Goal: Task Accomplishment & Management: Use online tool/utility

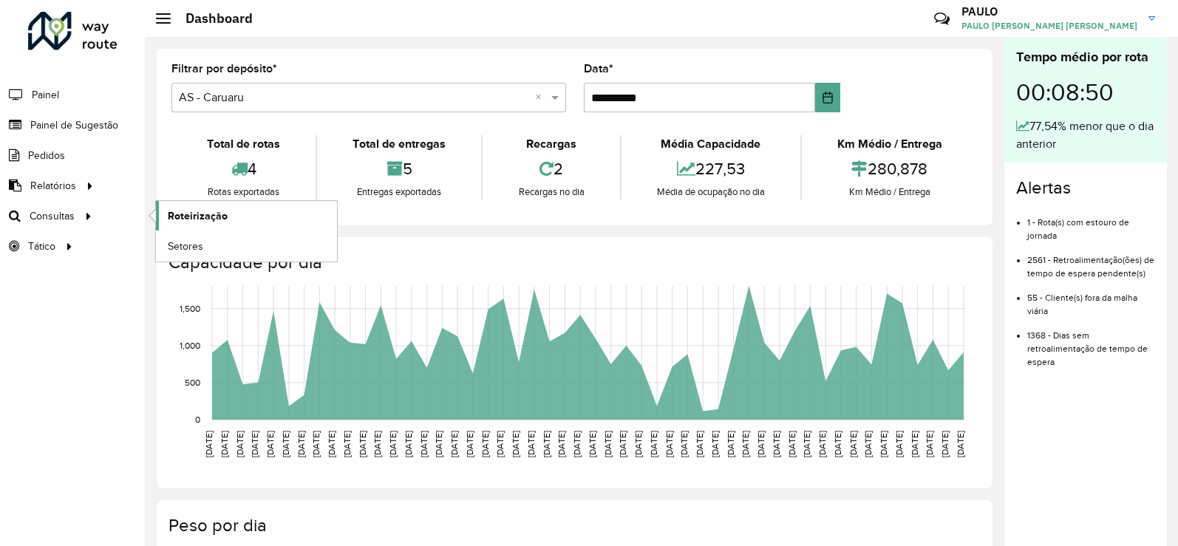
click at [220, 221] on span "Roteirização" at bounding box center [198, 216] width 60 height 16
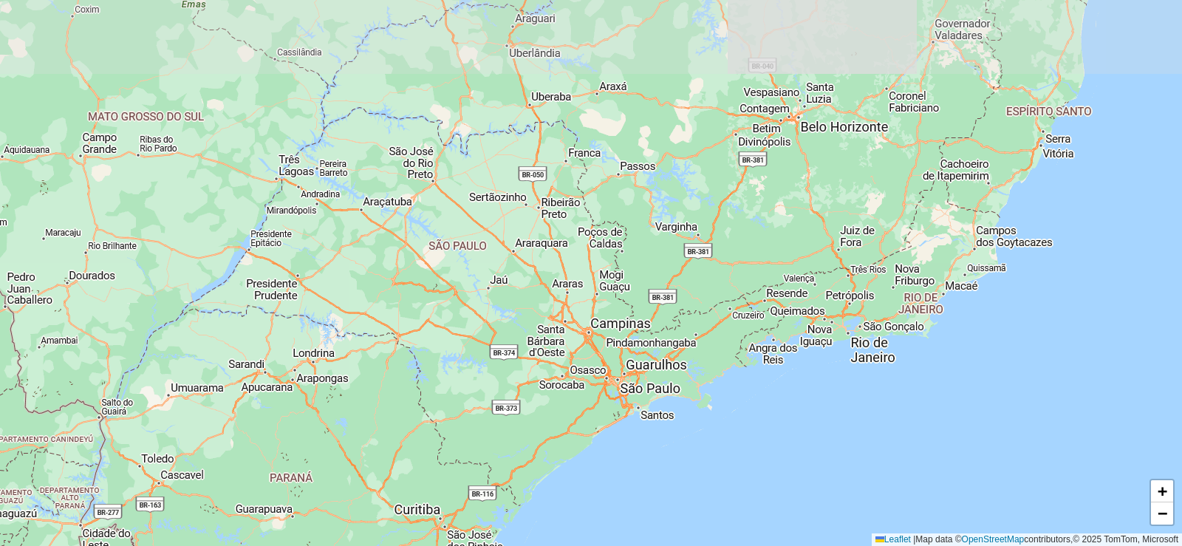
drag, startPoint x: 629, startPoint y: 196, endPoint x: 685, endPoint y: 262, distance: 86.5
click at [685, 262] on div "+ − Leaflet | Map data © OpenStreetMap contributors,© 2025 TomTom, Microsoft" at bounding box center [591, 273] width 1182 height 546
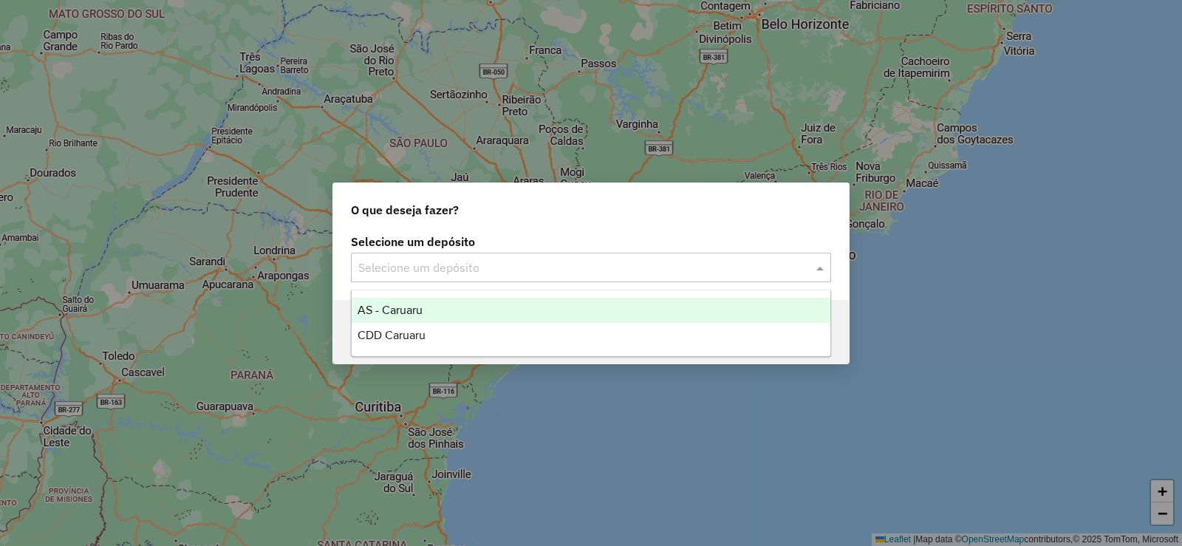
click at [390, 282] on div "Selecione um depósito" at bounding box center [591, 268] width 480 height 30
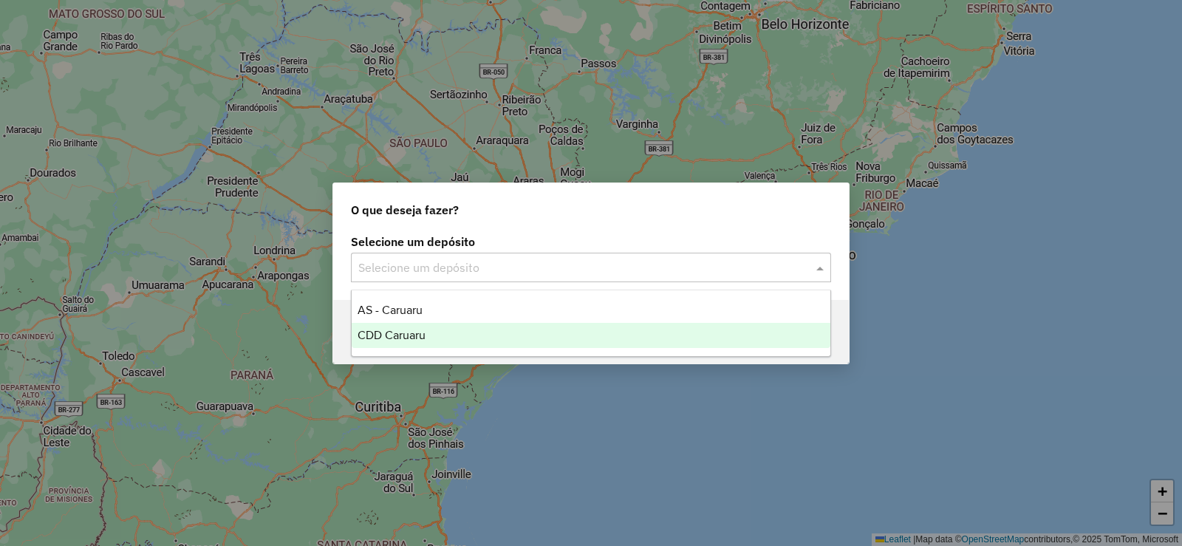
click at [406, 328] on div "CDD Caruaru" at bounding box center [591, 335] width 479 height 25
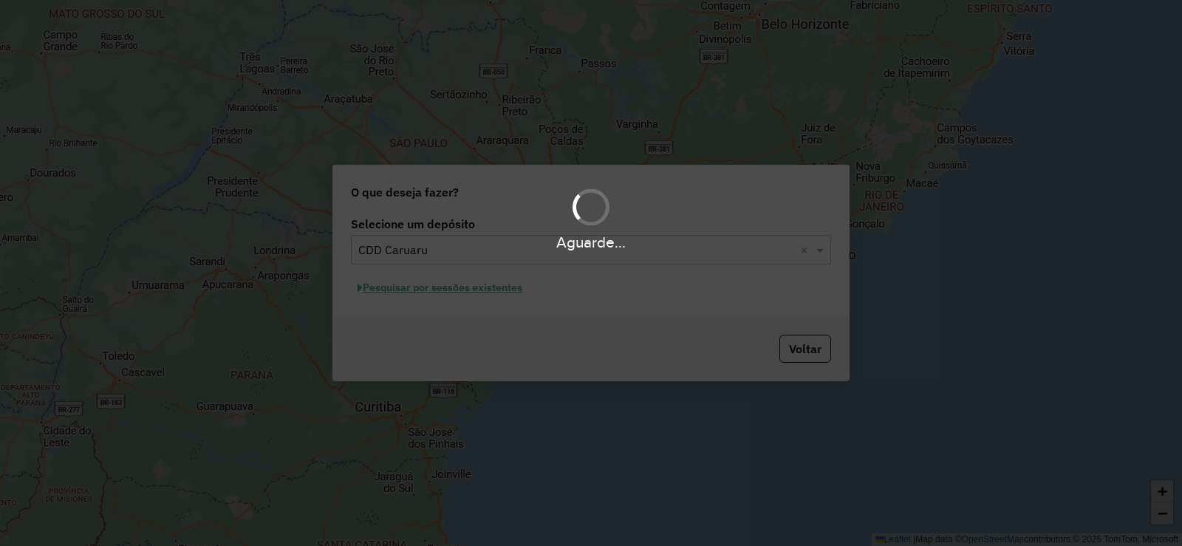
click at [459, 296] on div "Aguarde..." at bounding box center [591, 273] width 1182 height 546
click at [444, 284] on div "Aguarde..." at bounding box center [591, 273] width 1182 height 546
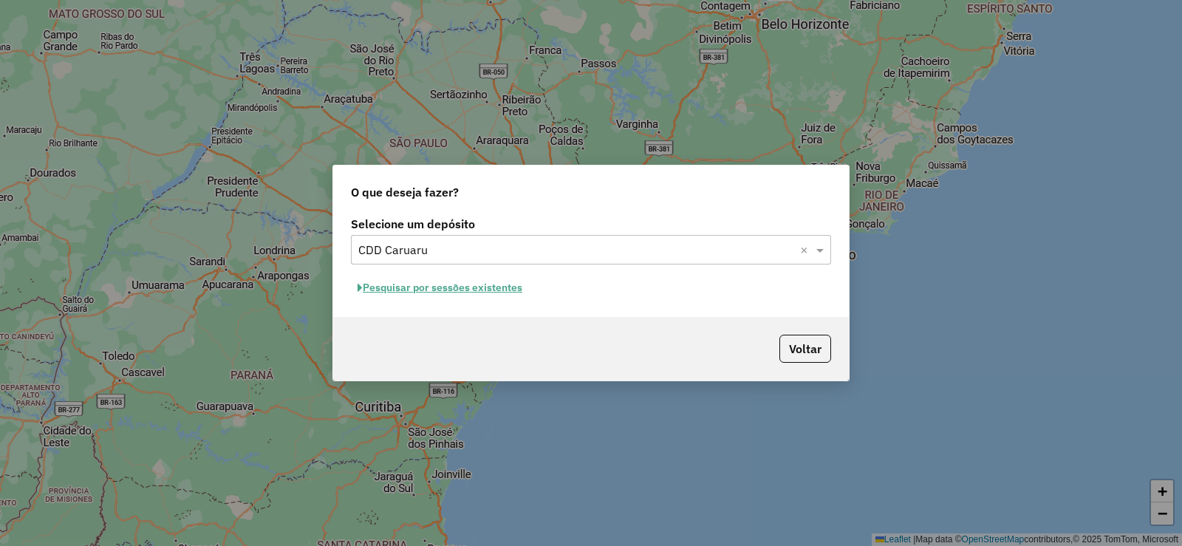
click at [428, 283] on button "Pesquisar por sessões existentes" at bounding box center [440, 287] width 178 height 23
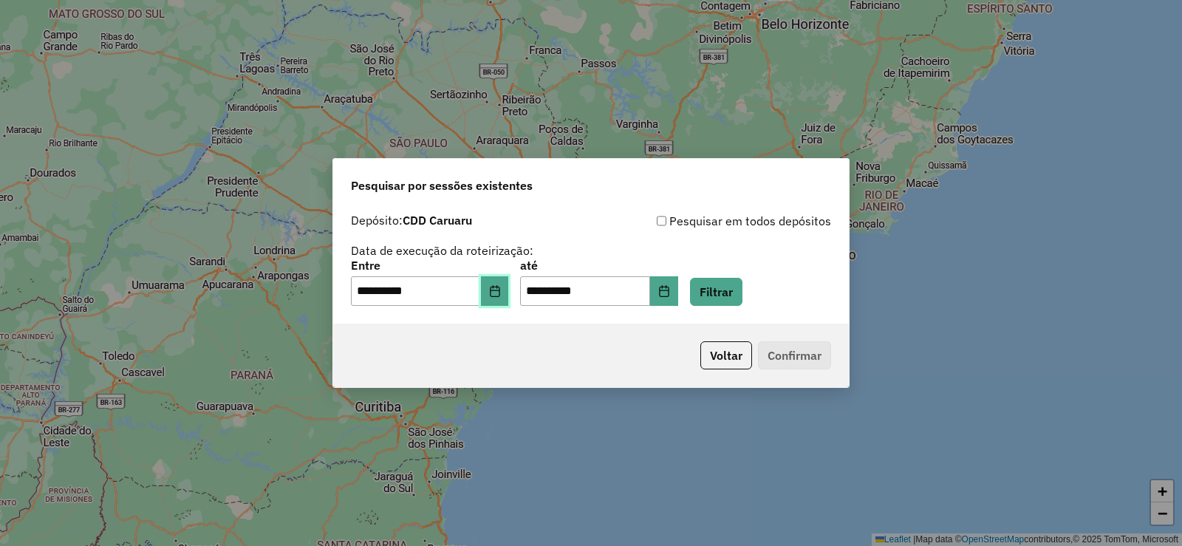
click at [494, 295] on button "Choose Date" at bounding box center [495, 291] width 28 height 30
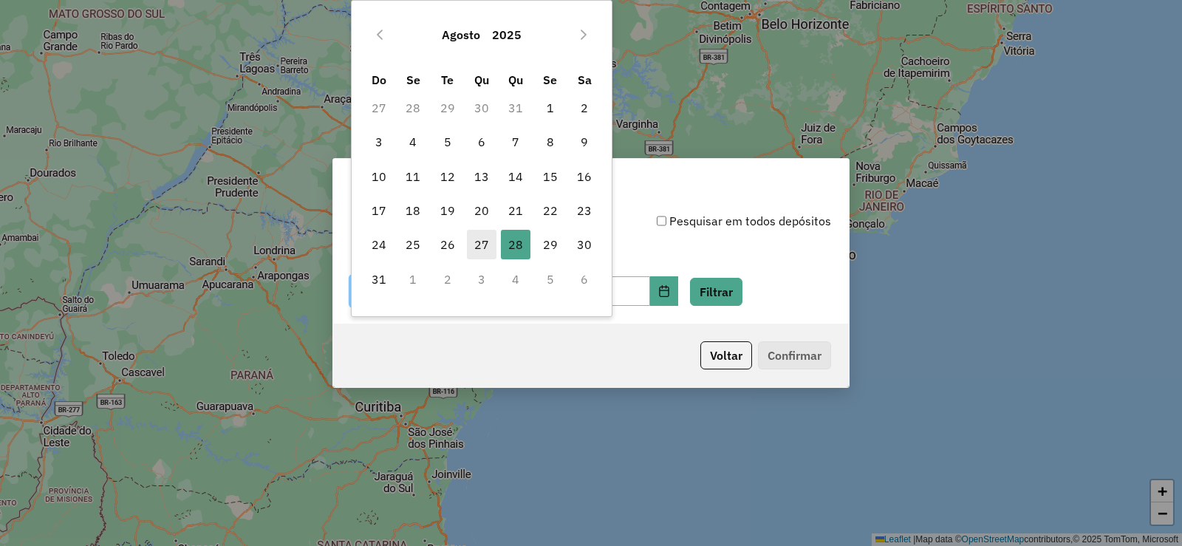
click at [475, 247] on span "27" at bounding box center [482, 245] width 30 height 30
type input "**********"
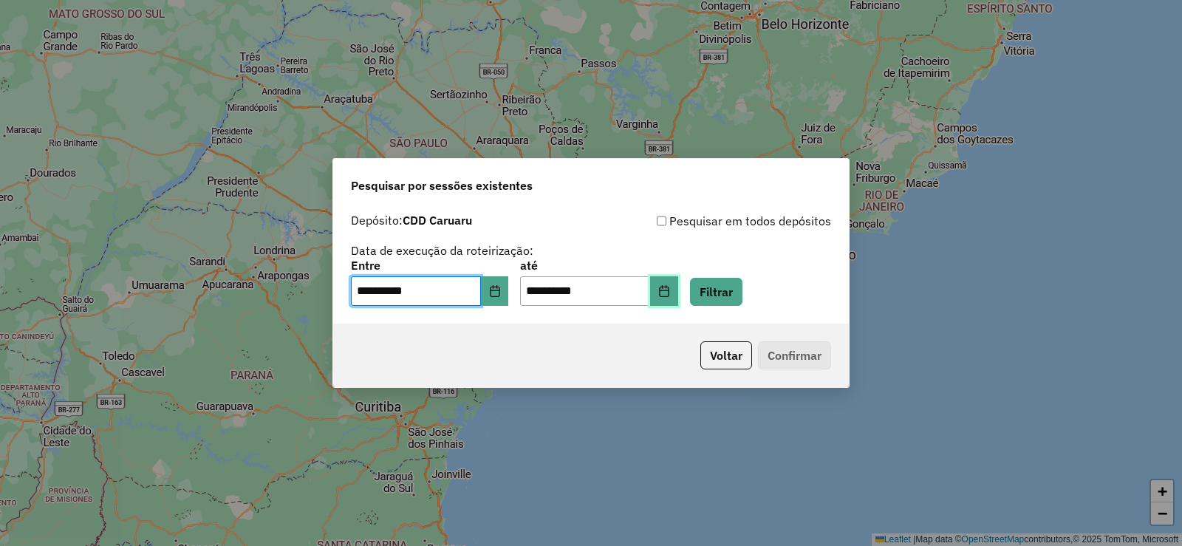
click at [676, 294] on button "Choose Date" at bounding box center [664, 291] width 28 height 30
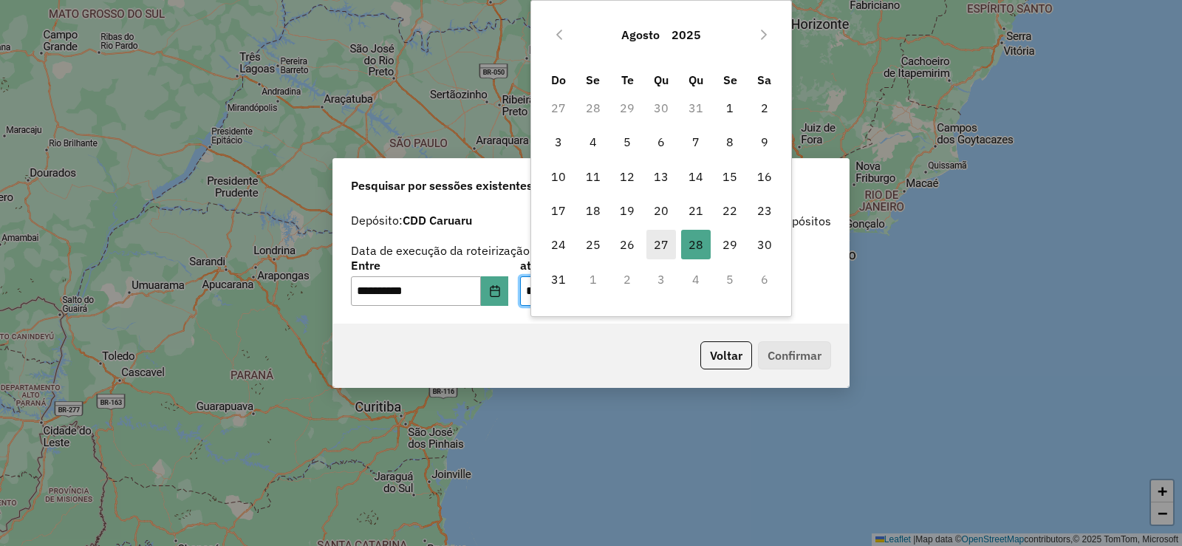
click at [660, 251] on span "27" at bounding box center [662, 245] width 30 height 30
type input "**********"
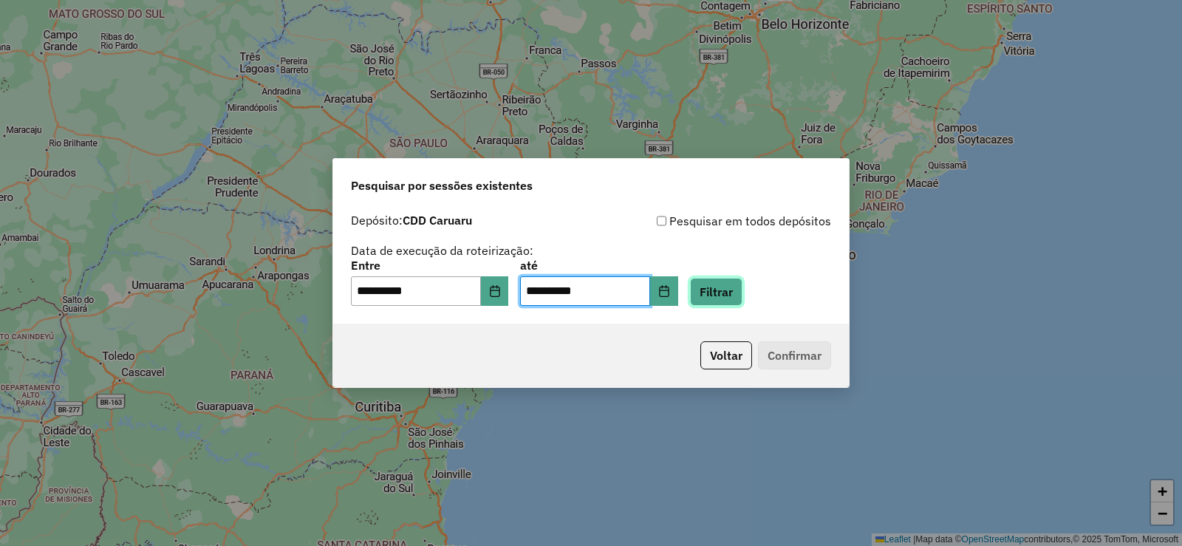
click at [743, 284] on button "Filtrar" at bounding box center [716, 292] width 52 height 28
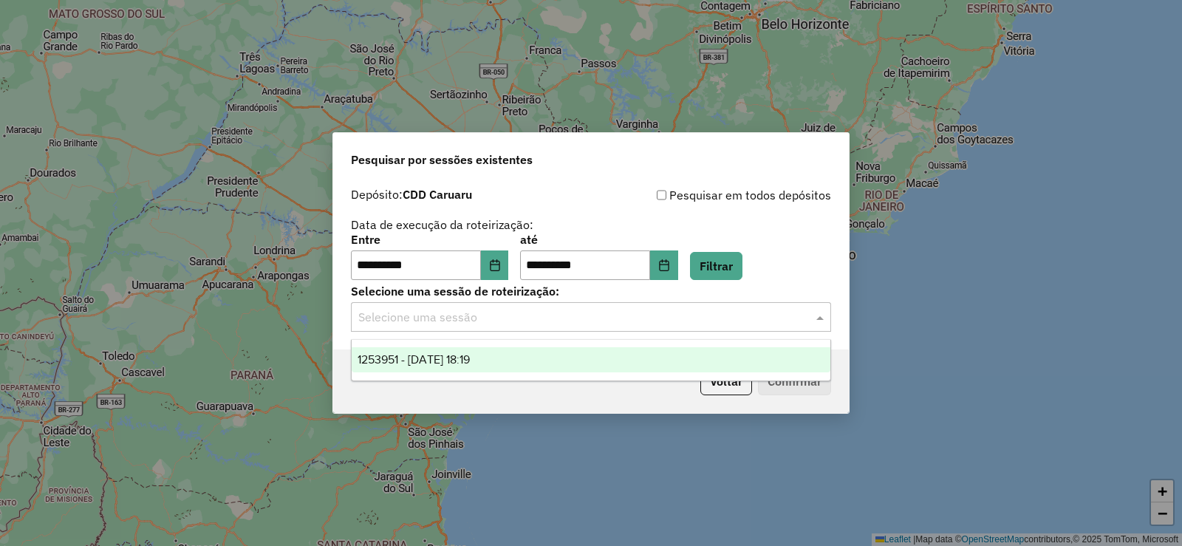
click at [446, 323] on input "text" at bounding box center [576, 318] width 436 height 18
click at [470, 354] on span "1253951 - 27/08/2025 18:19" at bounding box center [414, 359] width 112 height 13
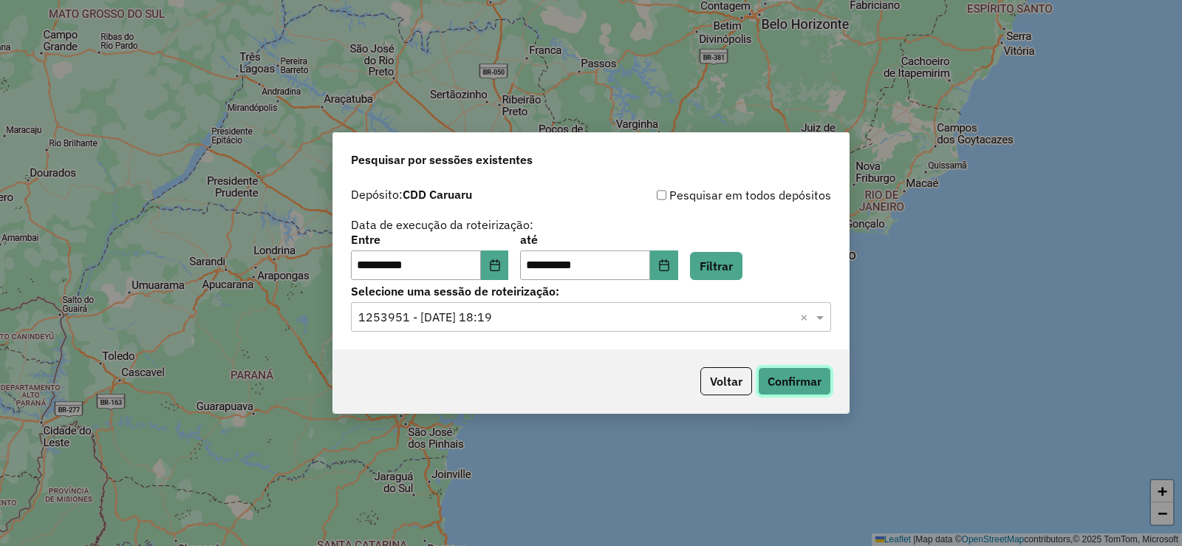
click at [797, 381] on button "Confirmar" at bounding box center [794, 381] width 73 height 28
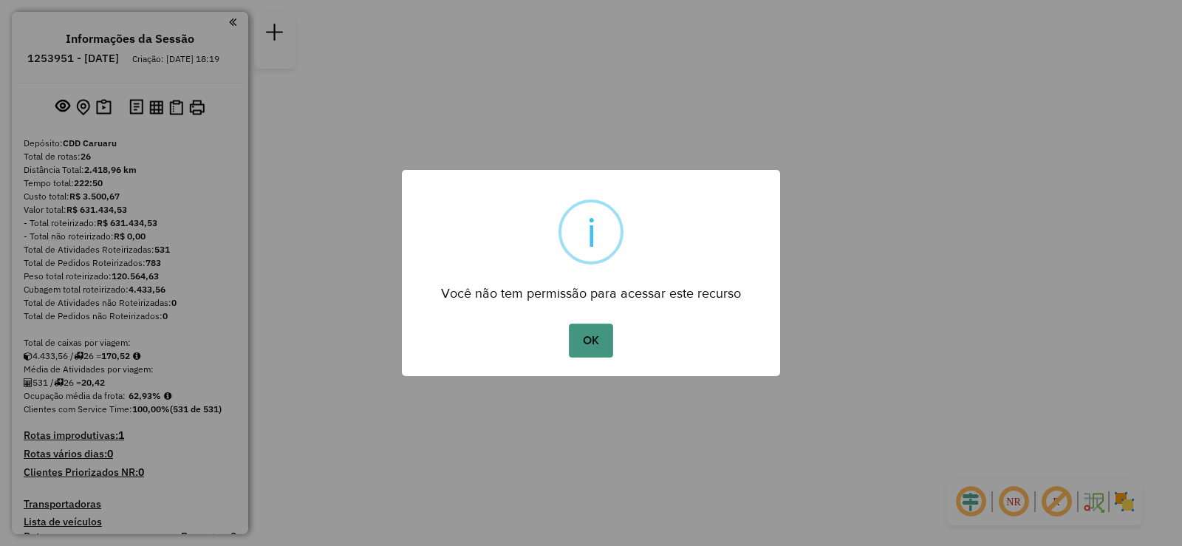
drag, startPoint x: 573, startPoint y: 268, endPoint x: 603, endPoint y: 332, distance: 70.4
click at [603, 332] on button "OK" at bounding box center [591, 341] width 44 height 34
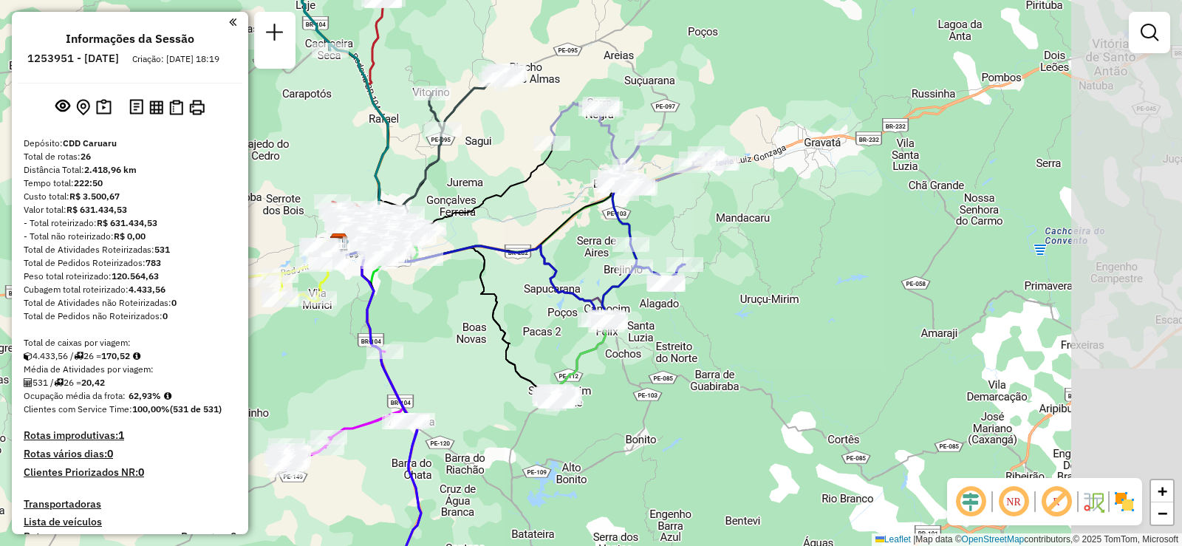
drag, startPoint x: 752, startPoint y: 269, endPoint x: 556, endPoint y: 262, distance: 196.0
click at [557, 262] on icon at bounding box center [468, 281] width 256 height 78
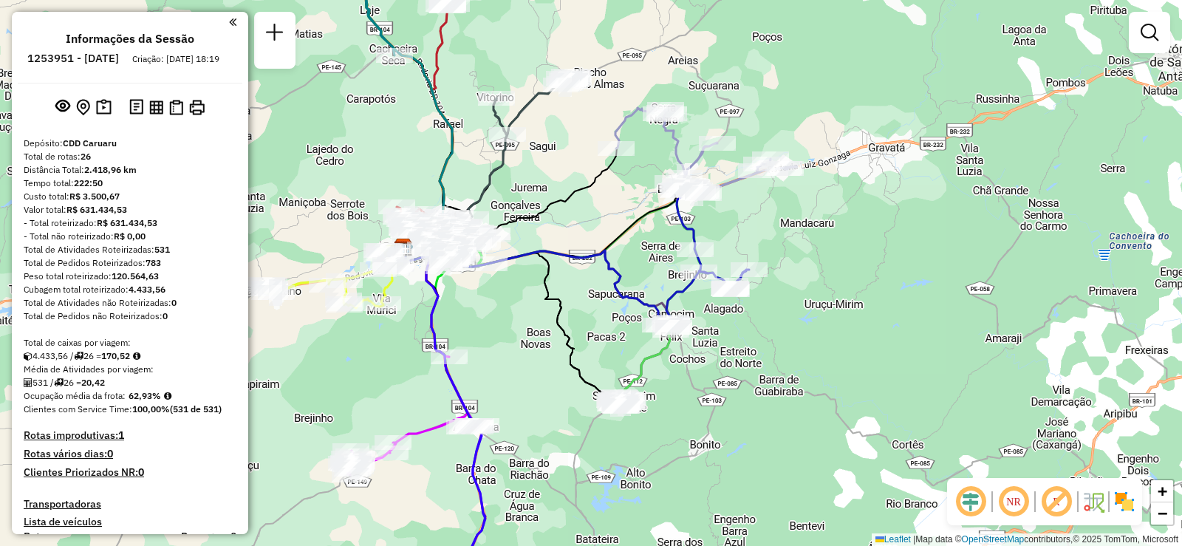
drag, startPoint x: 362, startPoint y: 321, endPoint x: 490, endPoint y: 341, distance: 129.4
click at [489, 341] on div "Janela de atendimento Grade de atendimento Capacidade Transportadoras Veículos …" at bounding box center [591, 273] width 1182 height 546
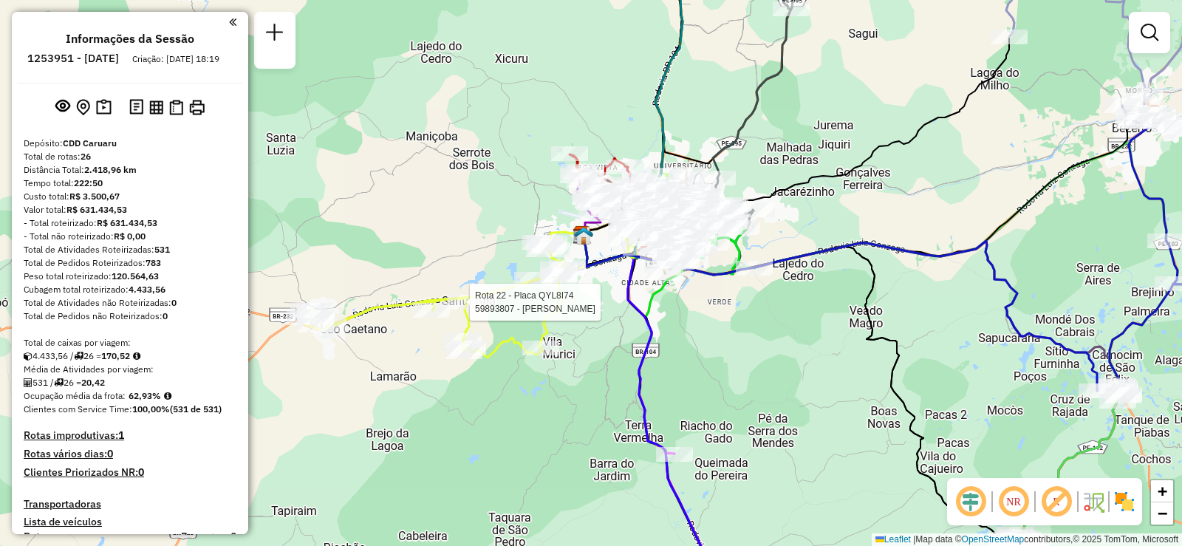
select select "**********"
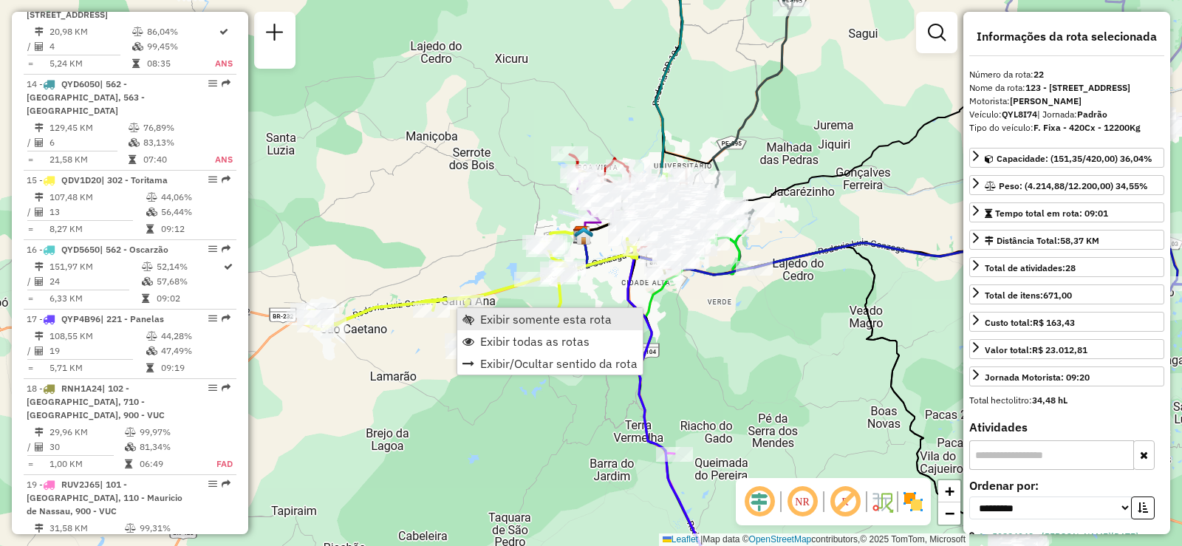
scroll to position [2287, 0]
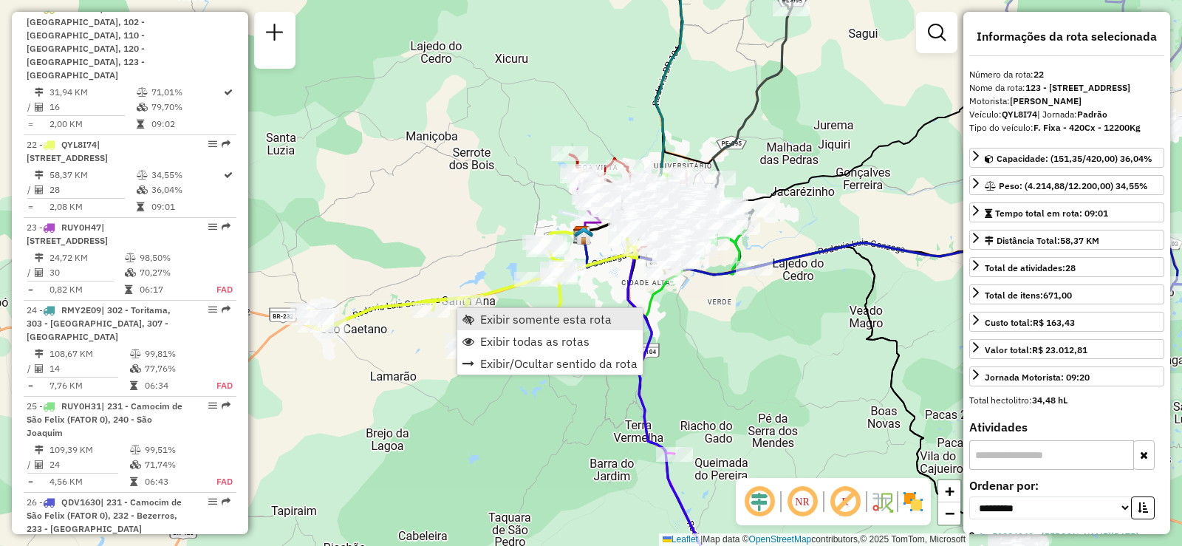
click at [554, 319] on span "Exibir somente esta rota" at bounding box center [546, 319] width 132 height 12
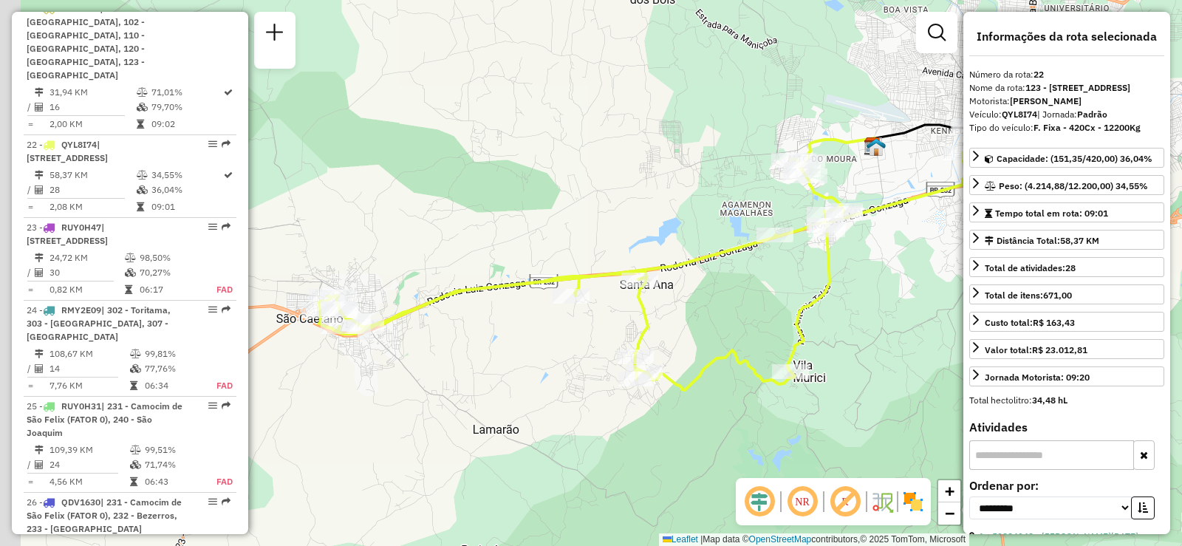
drag, startPoint x: 660, startPoint y: 319, endPoint x: 727, endPoint y: 302, distance: 69.2
click at [727, 302] on div "Janela de atendimento Grade de atendimento Capacidade Transportadoras Veículos …" at bounding box center [591, 273] width 1182 height 546
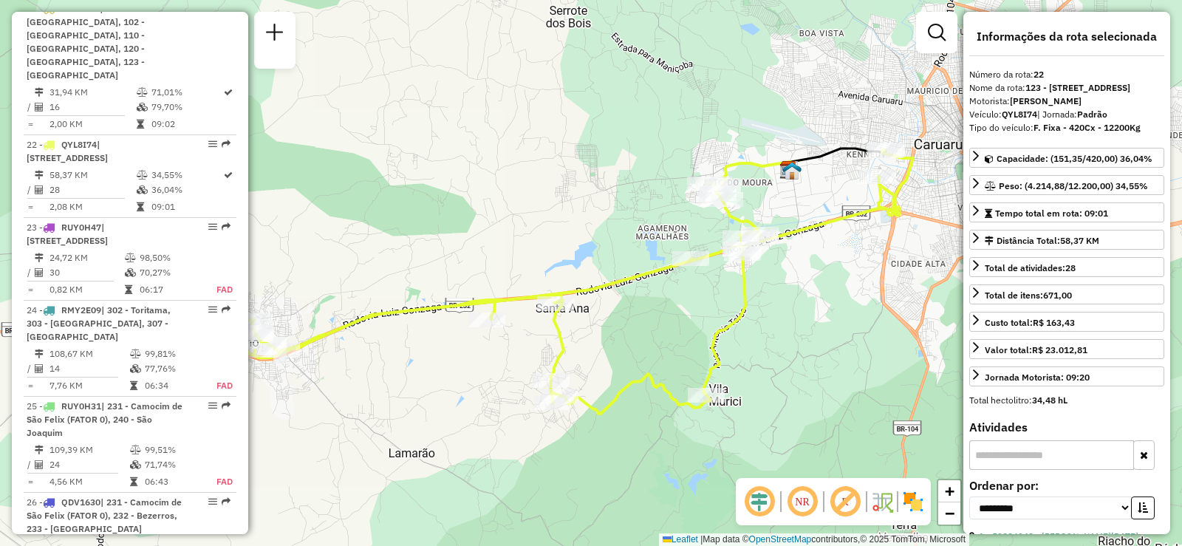
drag, startPoint x: 752, startPoint y: 300, endPoint x: 665, endPoint y: 324, distance: 89.8
click at [665, 324] on div "Janela de atendimento Grade de atendimento Capacidade Transportadoras Veículos …" at bounding box center [591, 273] width 1182 height 546
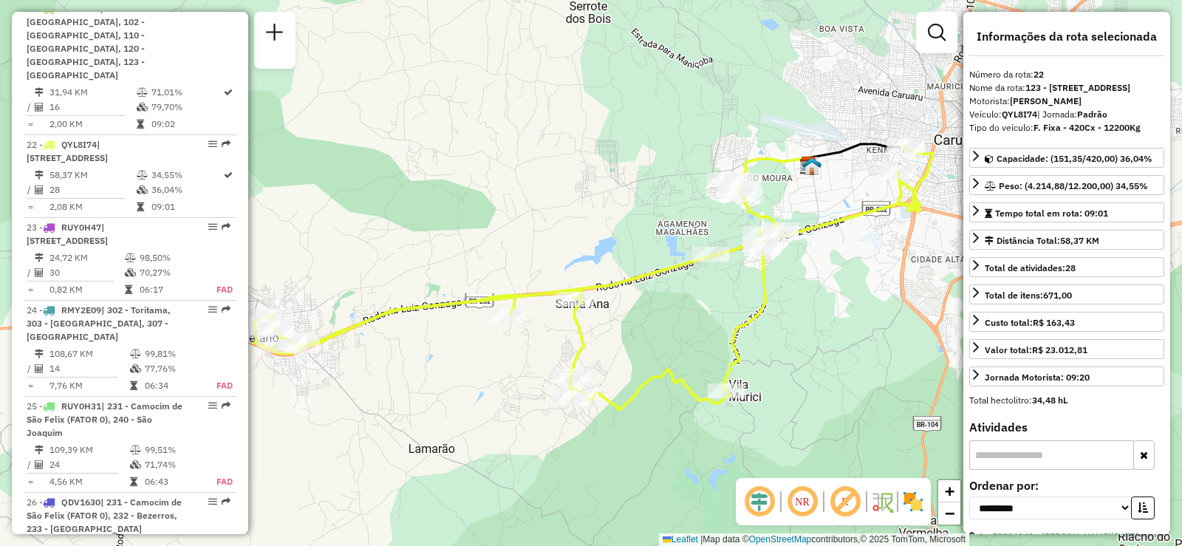
drag, startPoint x: 548, startPoint y: 223, endPoint x: 573, endPoint y: 217, distance: 25.8
click at [573, 217] on div "Janela de atendimento Grade de atendimento Capacidade Transportadoras Veículos …" at bounding box center [591, 273] width 1182 height 546
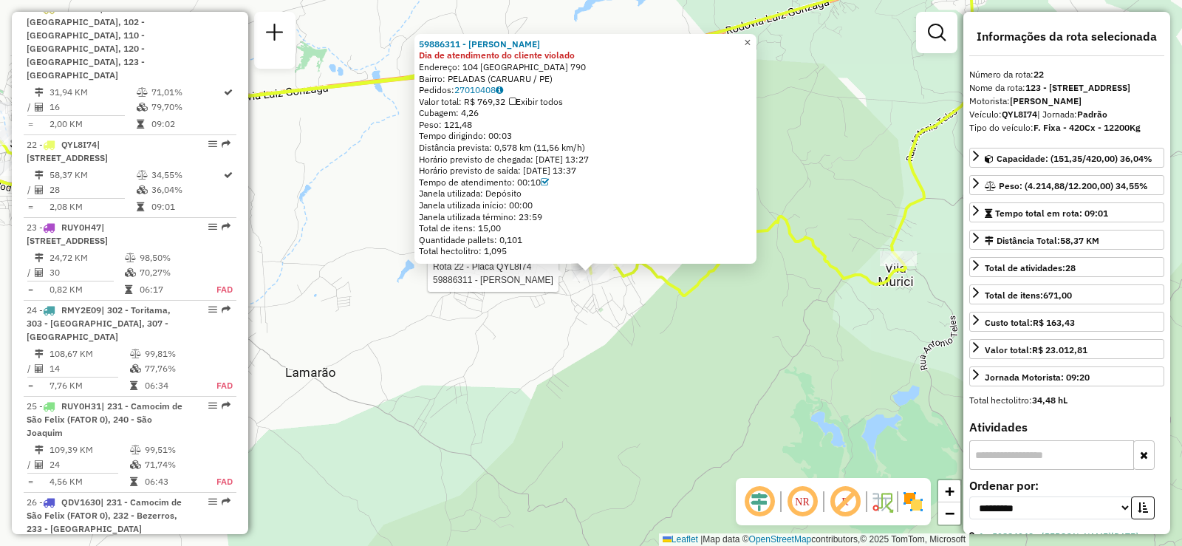
click at [751, 37] on span "×" at bounding box center [747, 42] width 7 height 13
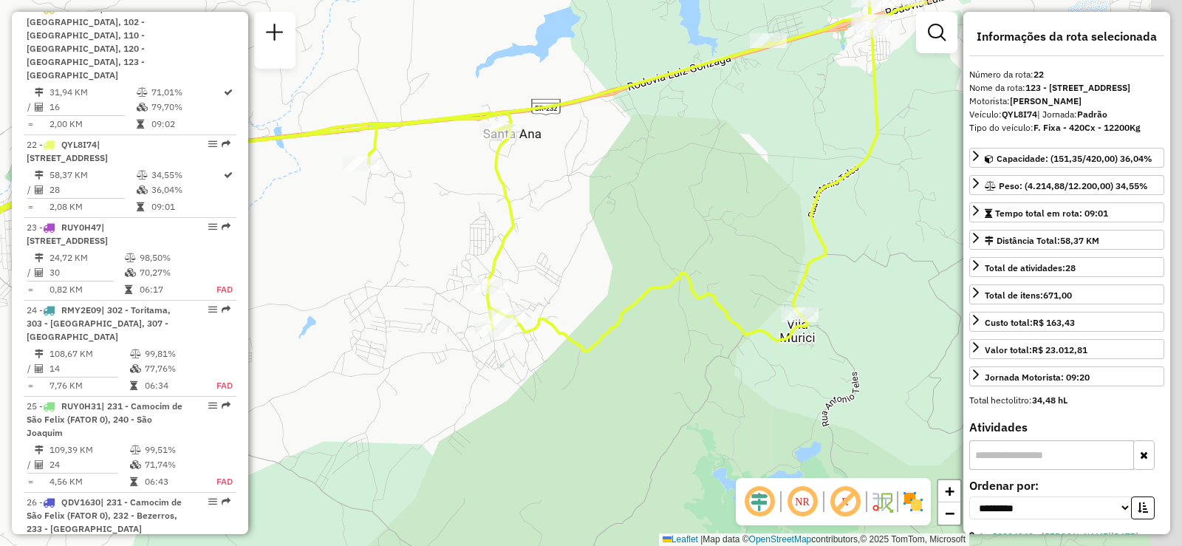
drag, startPoint x: 622, startPoint y: 298, endPoint x: 534, endPoint y: 345, distance: 99.9
click at [534, 345] on div "Janela de atendimento Grade de atendimento Capacidade Transportadoras Veículos …" at bounding box center [591, 273] width 1182 height 546
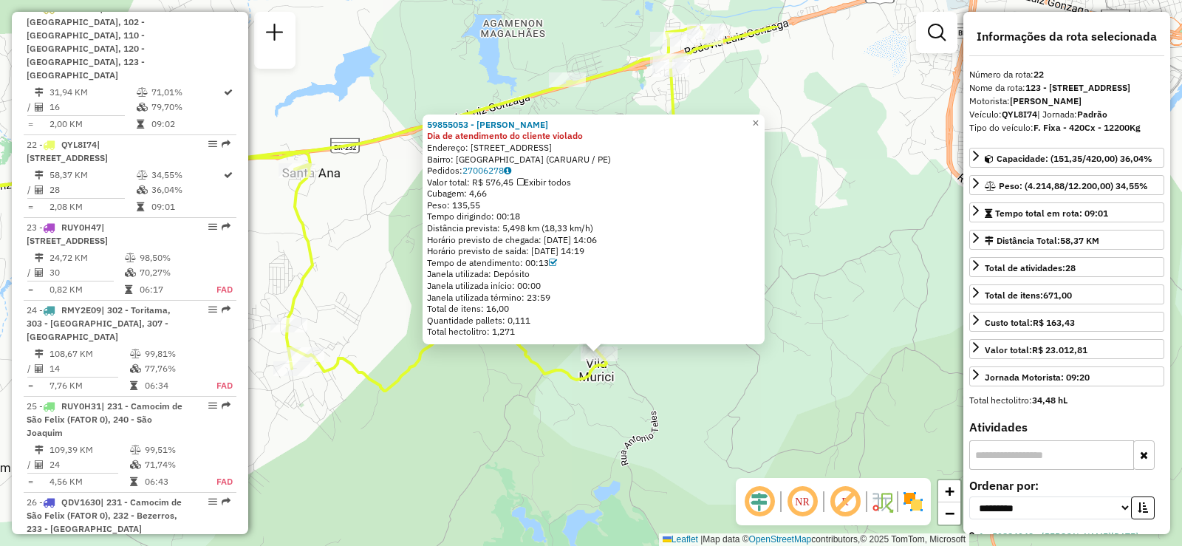
drag, startPoint x: 353, startPoint y: 112, endPoint x: 361, endPoint y: 195, distance: 83.2
click at [361, 195] on div "59855053 - [PERSON_NAME] PAI Dia de atendimento do cliente violado Endereço: [S…" at bounding box center [591, 273] width 1182 height 546
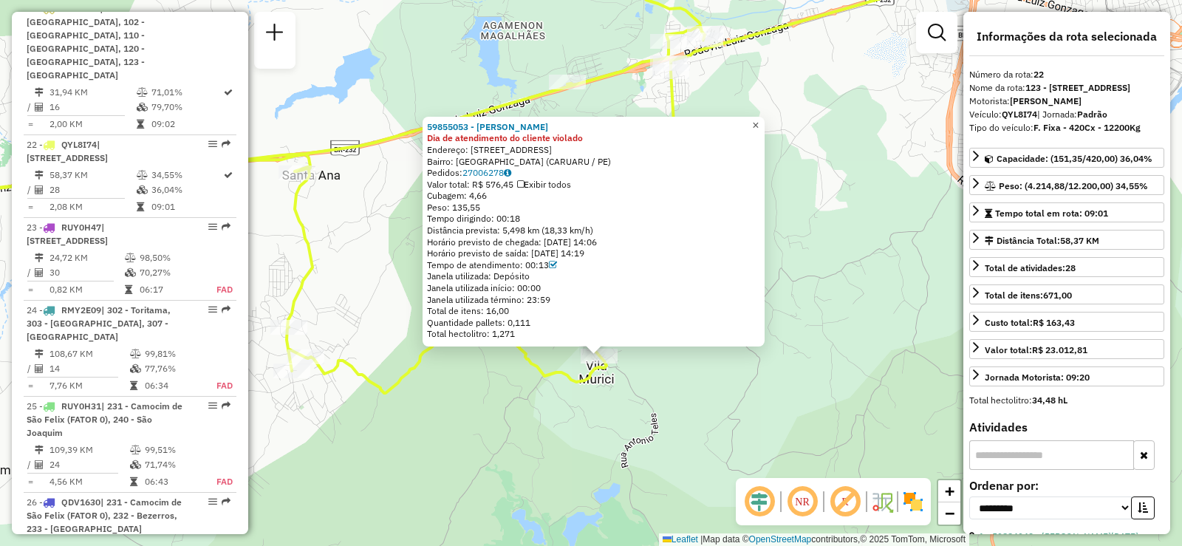
click at [765, 120] on link "×" at bounding box center [756, 126] width 18 height 18
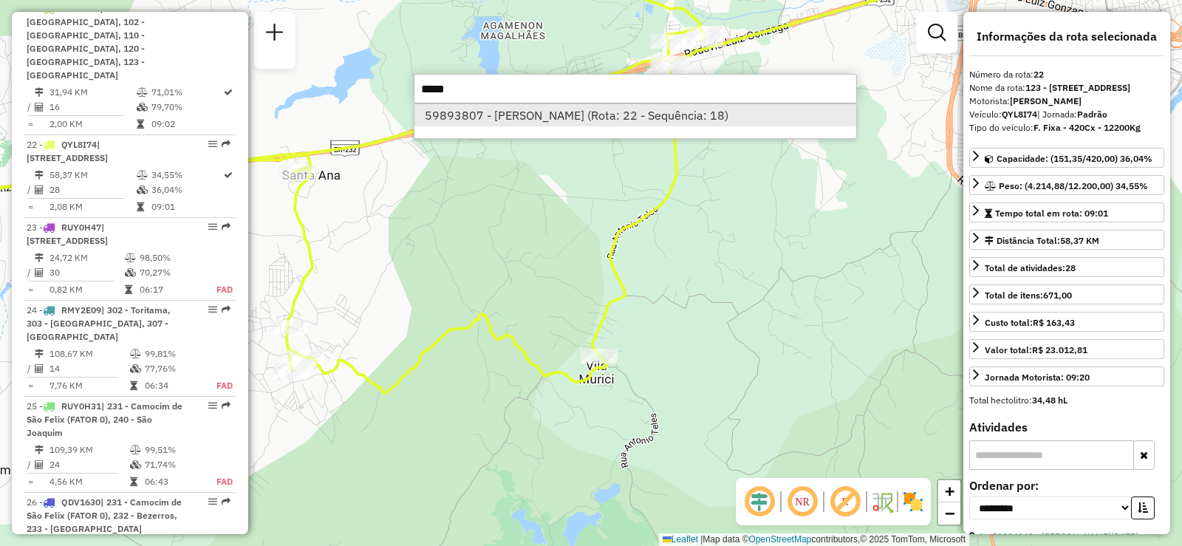
type input "*****"
click at [559, 120] on li "59893807 - [PERSON_NAME] (Rota: 22 - Sequência: 18)" at bounding box center [636, 115] width 442 height 22
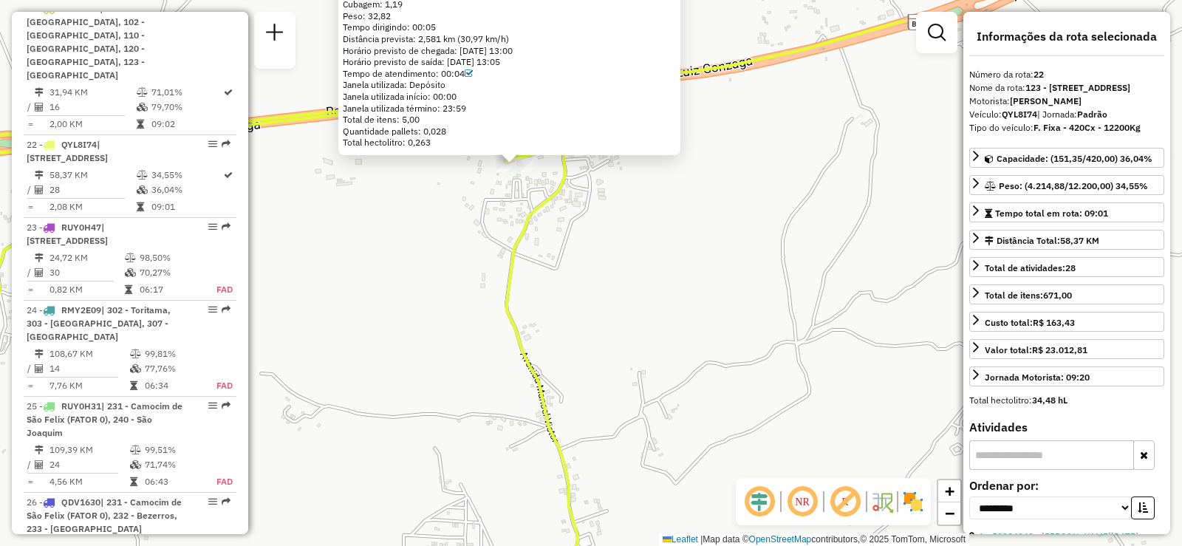
drag, startPoint x: 635, startPoint y: 162, endPoint x: 636, endPoint y: 279, distance: 116.8
click at [636, 279] on div "59893807 - [PERSON_NAME] Dia de atendimento do cliente violado Endereço: SÍTIO …" at bounding box center [591, 273] width 1182 height 546
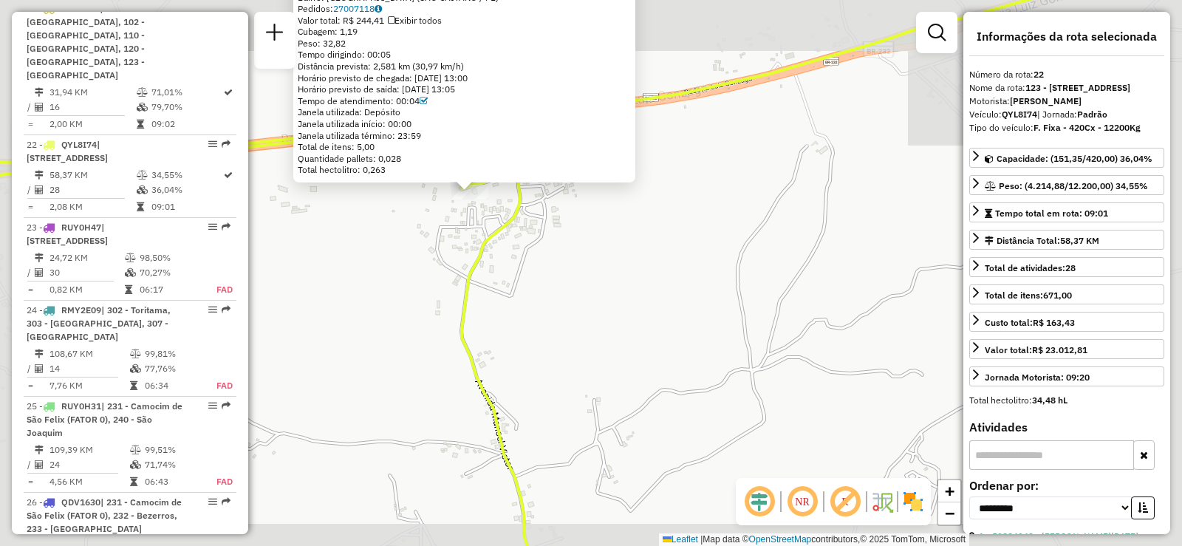
drag, startPoint x: 536, startPoint y: 219, endPoint x: 531, endPoint y: 346, distance: 126.5
click at [531, 346] on div "59893807 - [PERSON_NAME] Dia de atendimento do cliente violado Endereço: SÍTIO …" at bounding box center [591, 273] width 1182 height 546
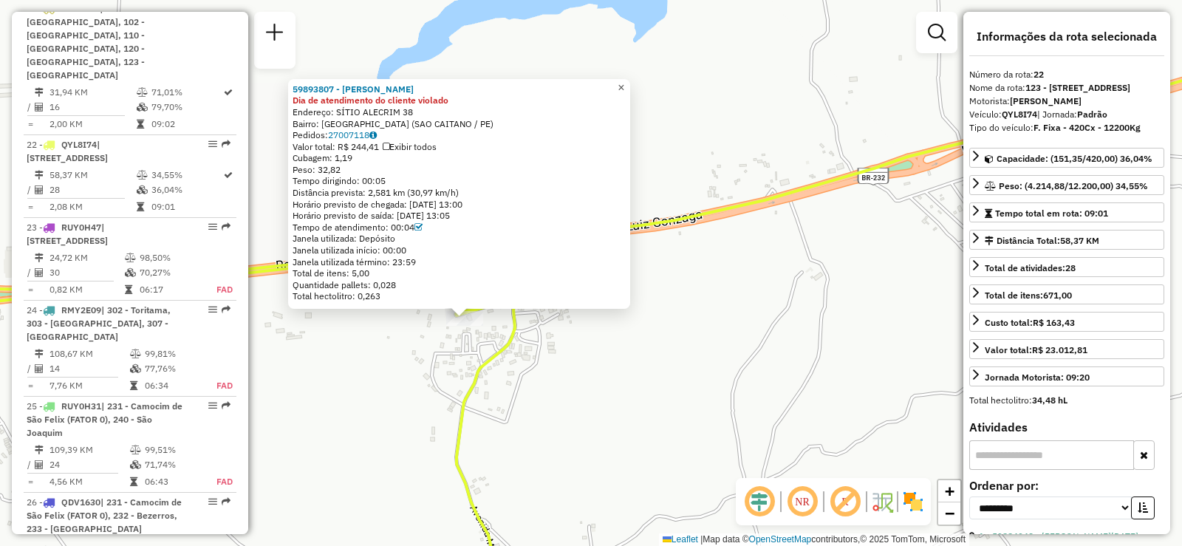
click at [624, 81] on span "×" at bounding box center [621, 87] width 7 height 13
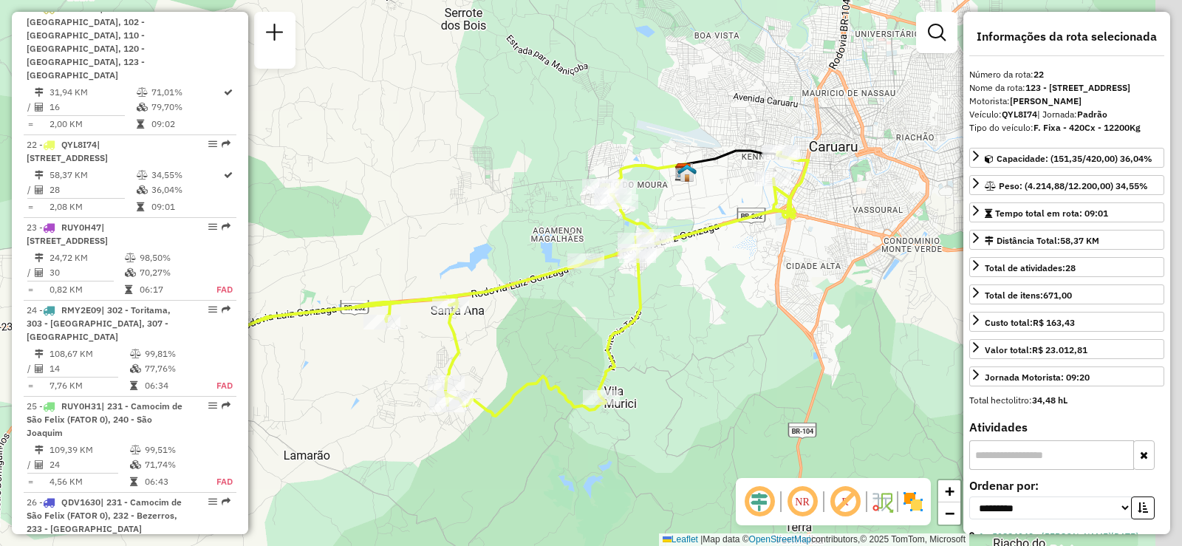
drag, startPoint x: 573, startPoint y: 369, endPoint x: 530, endPoint y: 351, distance: 47.1
click at [530, 351] on div "Janela de atendimento Grade de atendimento Capacidade Transportadoras Veículos …" at bounding box center [591, 273] width 1182 height 546
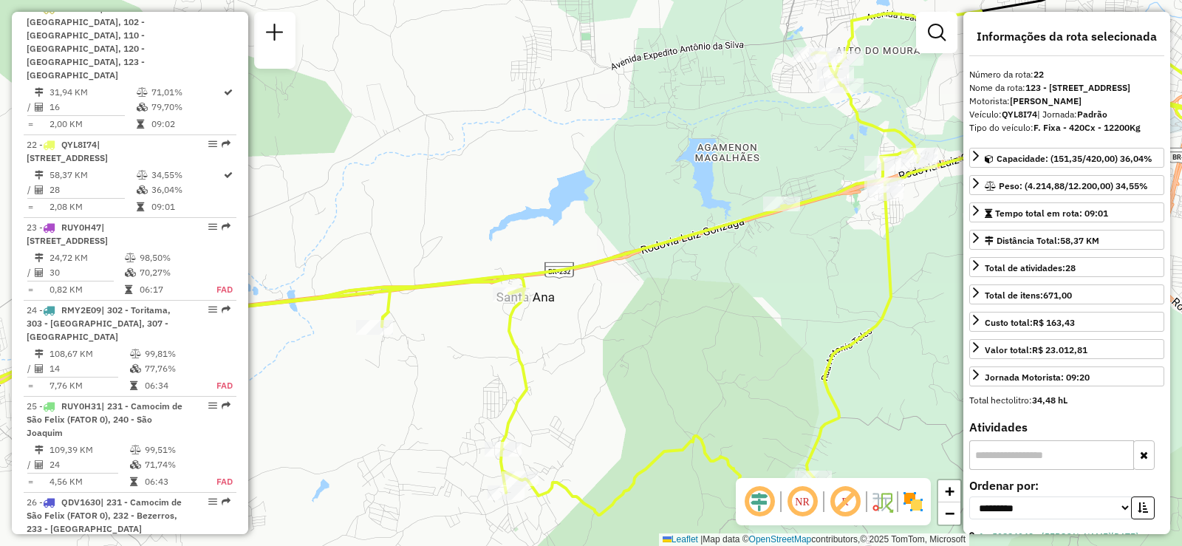
drag, startPoint x: 370, startPoint y: 327, endPoint x: 452, endPoint y: 331, distance: 81.4
click at [452, 331] on div "Janela de atendimento Grade de atendimento Capacidade Transportadoras Veículos …" at bounding box center [591, 273] width 1182 height 546
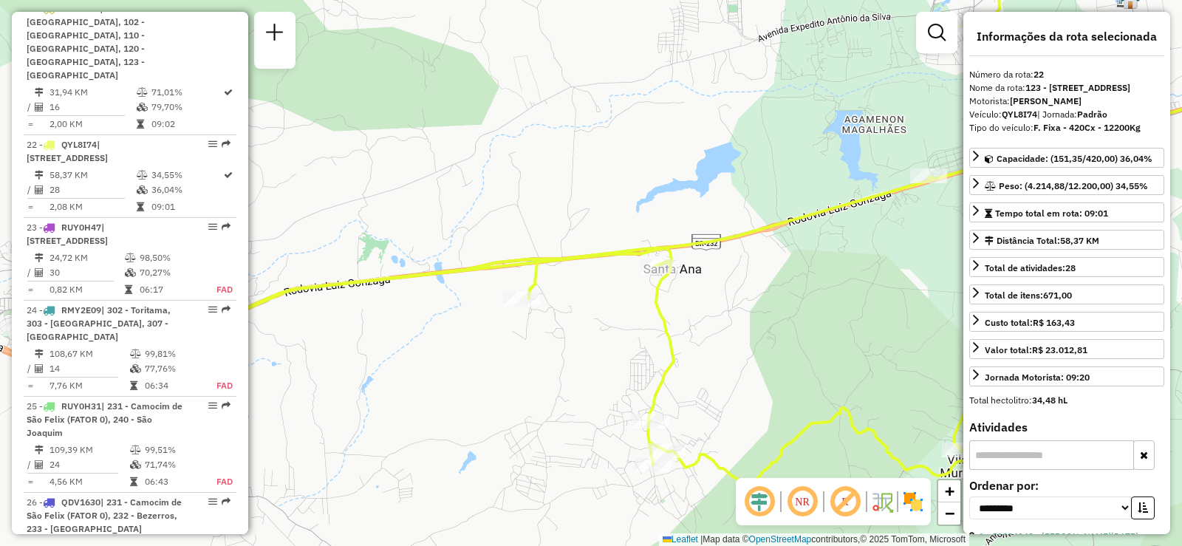
drag, startPoint x: 512, startPoint y: 327, endPoint x: 644, endPoint y: 297, distance: 134.8
click at [652, 295] on div "Janela de atendimento Grade de atendimento Capacidade Transportadoras Veículos …" at bounding box center [591, 273] width 1182 height 546
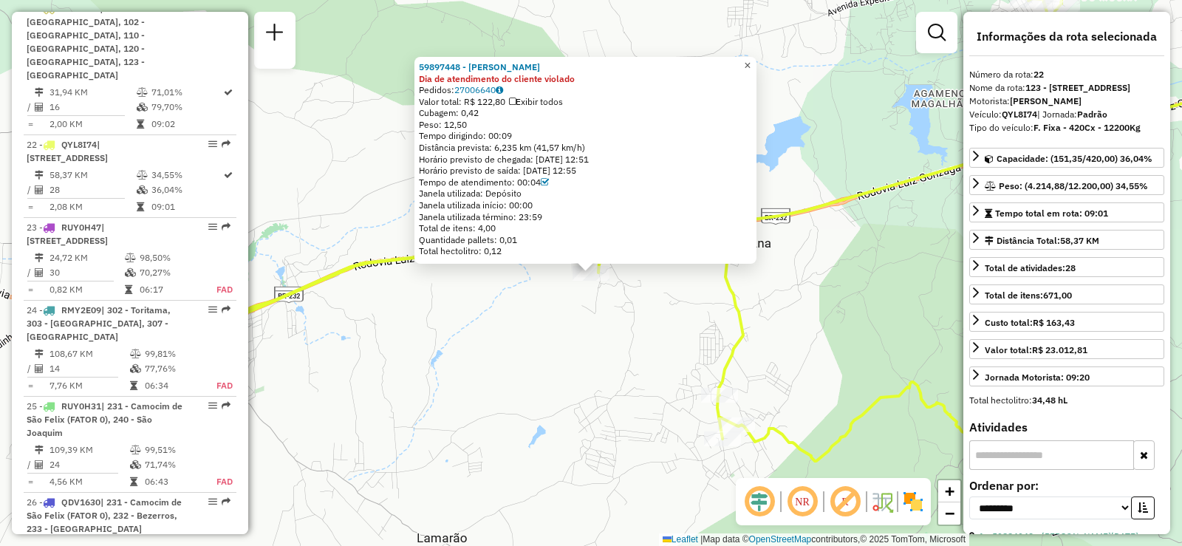
click at [751, 61] on span "×" at bounding box center [747, 65] width 7 height 13
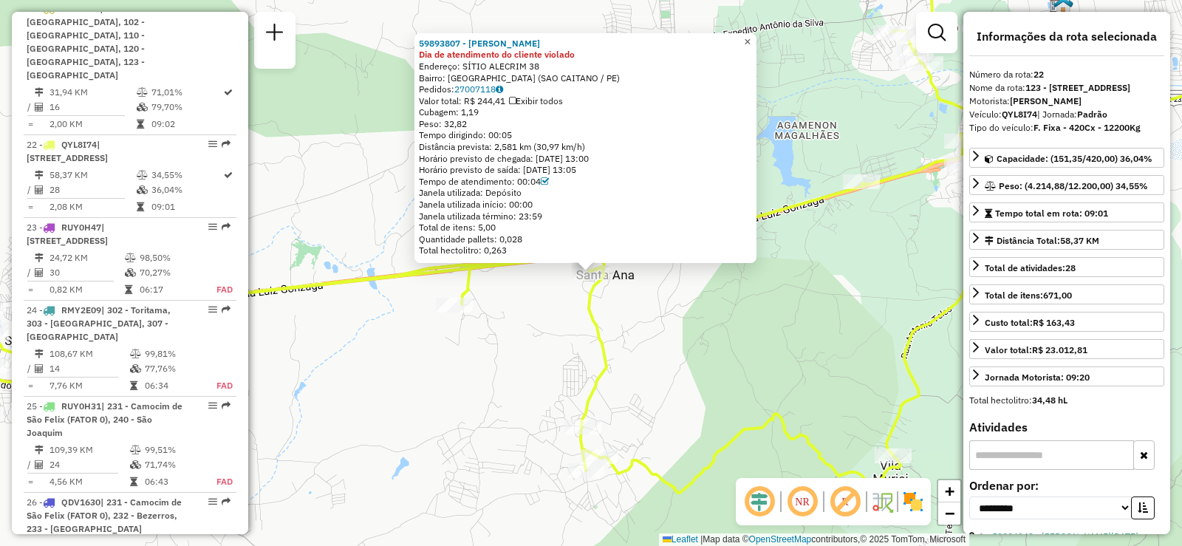
click at [751, 35] on span "×" at bounding box center [747, 41] width 7 height 13
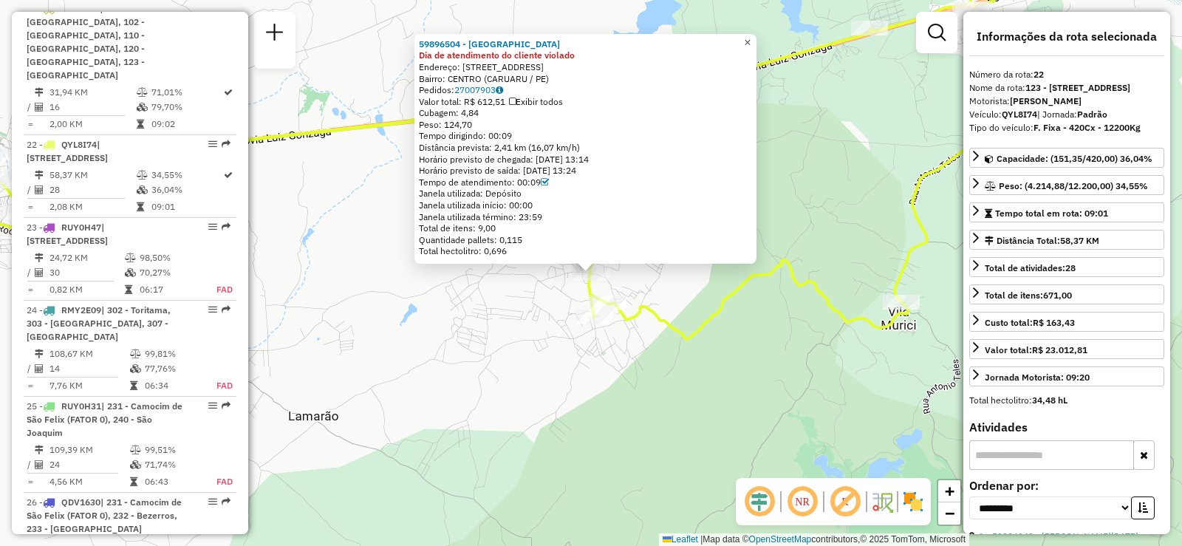
click at [751, 36] on span "×" at bounding box center [747, 42] width 7 height 13
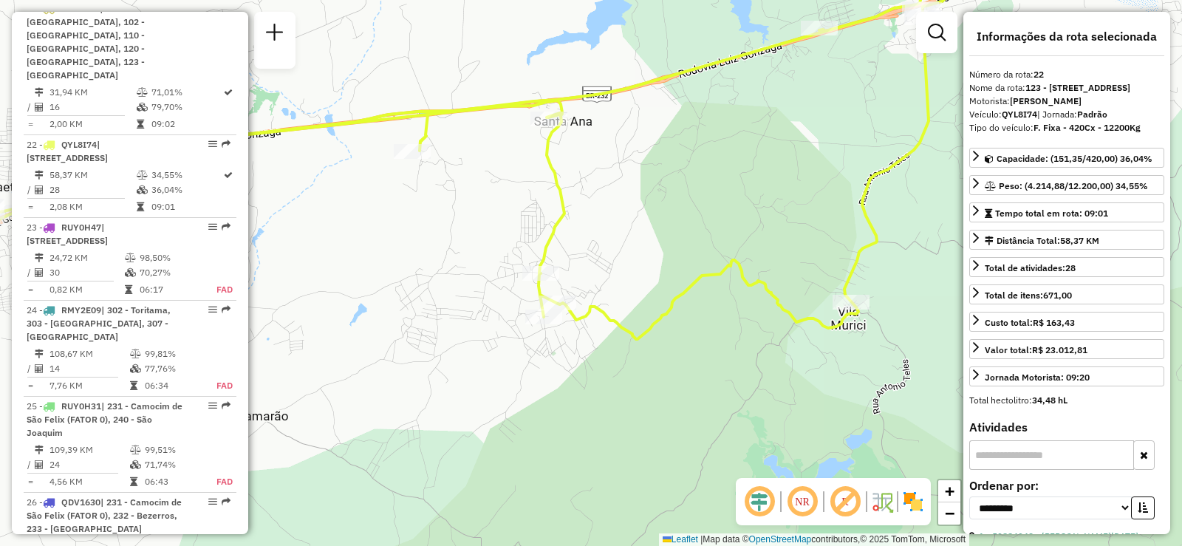
drag, startPoint x: 758, startPoint y: 160, endPoint x: 675, endPoint y: 158, distance: 83.5
click at [678, 160] on div "Janela de atendimento Grade de atendimento Capacidade Transportadoras Veículos …" at bounding box center [591, 273] width 1182 height 546
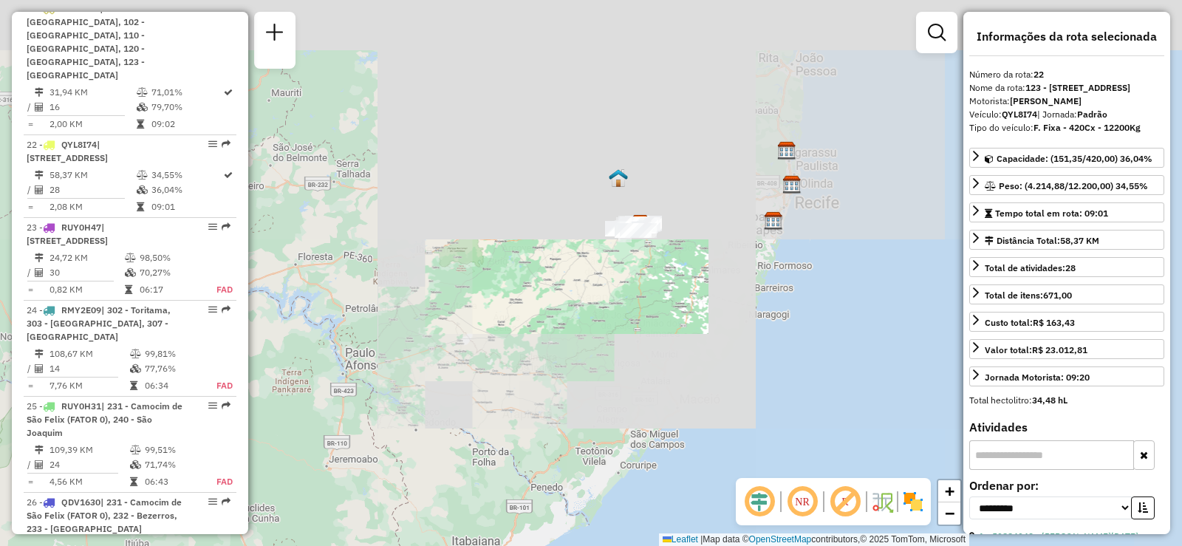
drag, startPoint x: 735, startPoint y: 138, endPoint x: 594, endPoint y: 347, distance: 251.7
click at [594, 347] on div "Janela de atendimento Grade de atendimento Capacidade Transportadoras Veículos …" at bounding box center [591, 273] width 1182 height 546
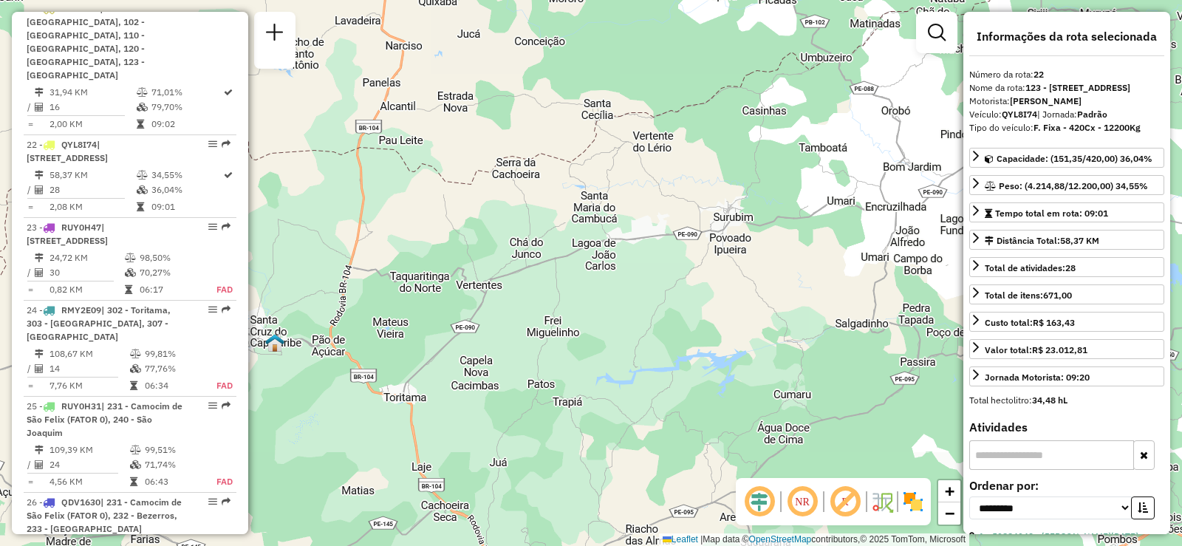
drag, startPoint x: 556, startPoint y: 363, endPoint x: 571, endPoint y: 247, distance: 116.9
click at [571, 247] on div "Janela de atendimento Grade de atendimento Capacidade Transportadoras Veículos …" at bounding box center [591, 273] width 1182 height 546
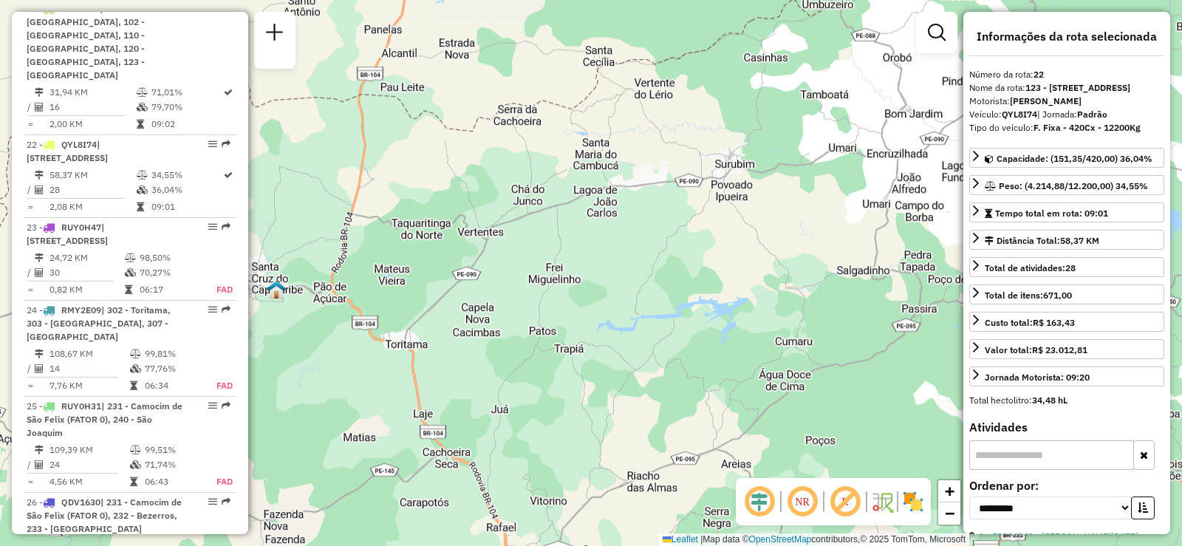
drag, startPoint x: 570, startPoint y: 217, endPoint x: 568, endPoint y: 204, distance: 12.6
click at [569, 211] on div "Janela de atendimento Grade de atendimento Capacidade Transportadoras Veículos …" at bounding box center [591, 273] width 1182 height 546
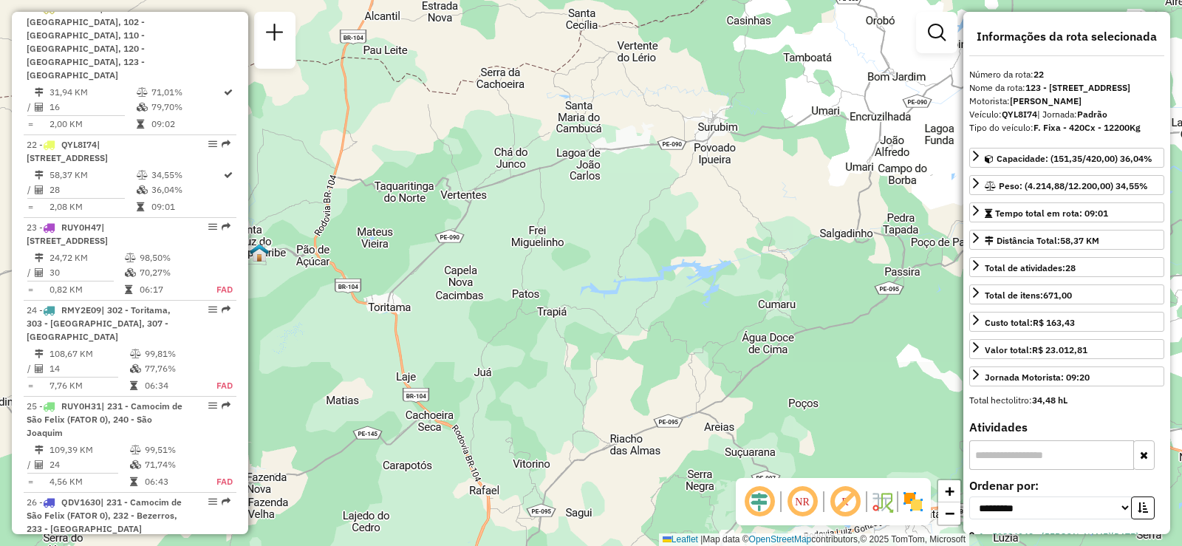
drag, startPoint x: 659, startPoint y: 299, endPoint x: 648, endPoint y: 212, distance: 87.2
click at [647, 218] on div "Janela de atendimento Grade de atendimento Capacidade Transportadoras Veículos …" at bounding box center [591, 273] width 1182 height 546
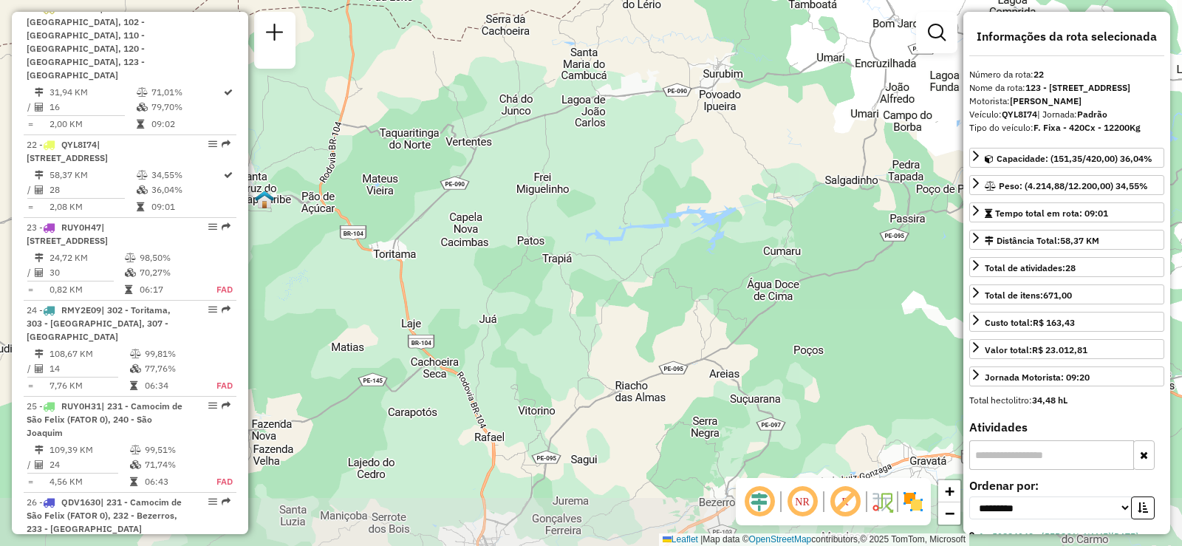
click at [648, 209] on div "Janela de atendimento Grade de atendimento Capacidade Transportadoras Veículos …" at bounding box center [591, 273] width 1182 height 546
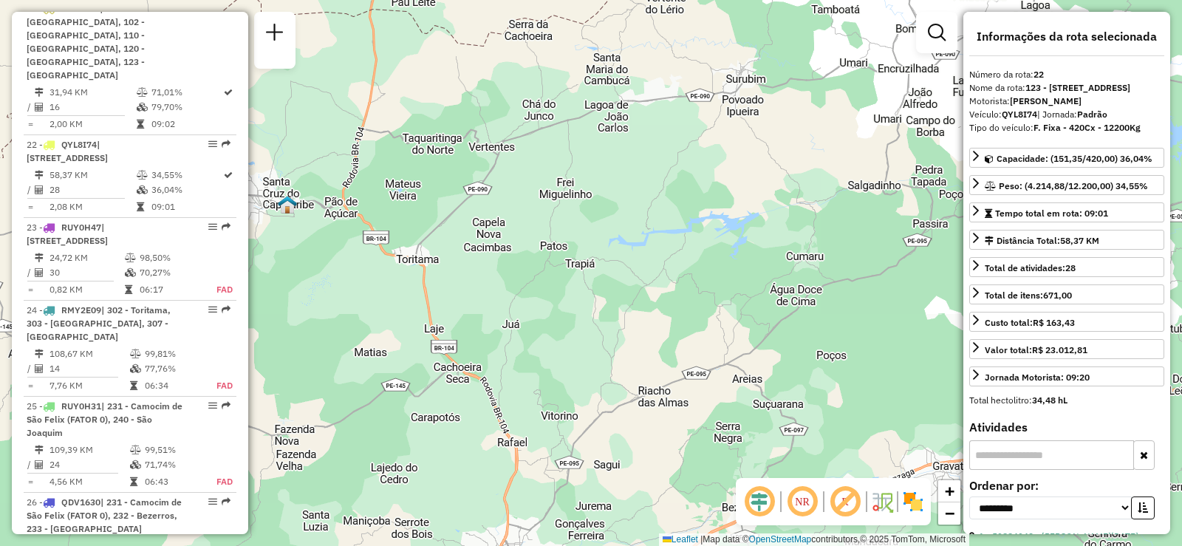
drag, startPoint x: 598, startPoint y: 202, endPoint x: 621, endPoint y: 211, distance: 24.3
click at [621, 211] on div "Janela de atendimento Grade de atendimento Capacidade Transportadoras Veículos …" at bounding box center [591, 273] width 1182 height 546
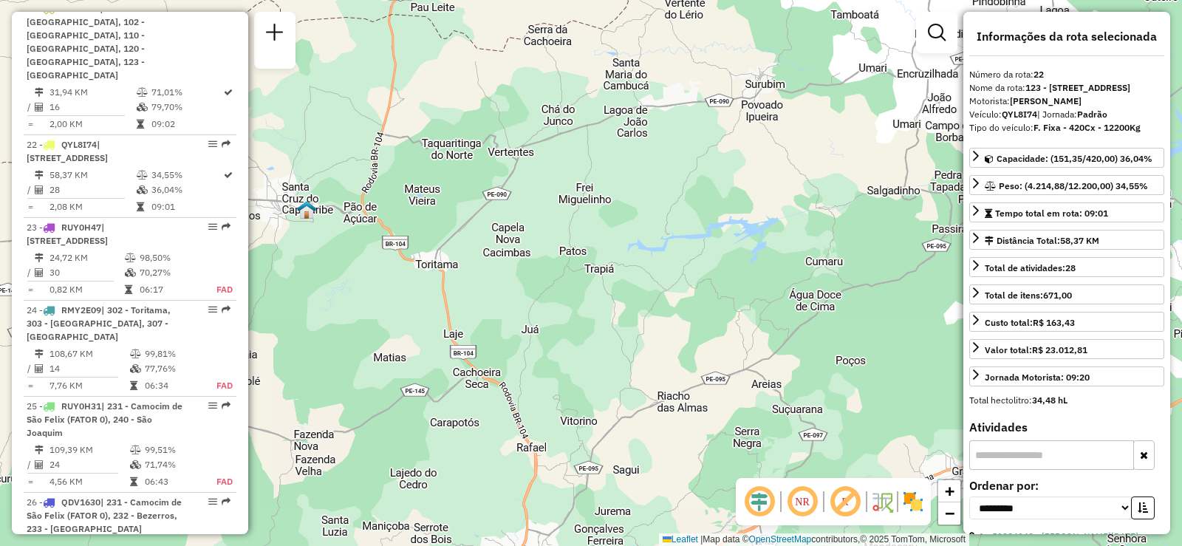
drag, startPoint x: 615, startPoint y: 196, endPoint x: 633, endPoint y: 200, distance: 19.0
click at [633, 200] on div "Janela de atendimento Grade de atendimento Capacidade Transportadoras Veículos …" at bounding box center [591, 273] width 1182 height 546
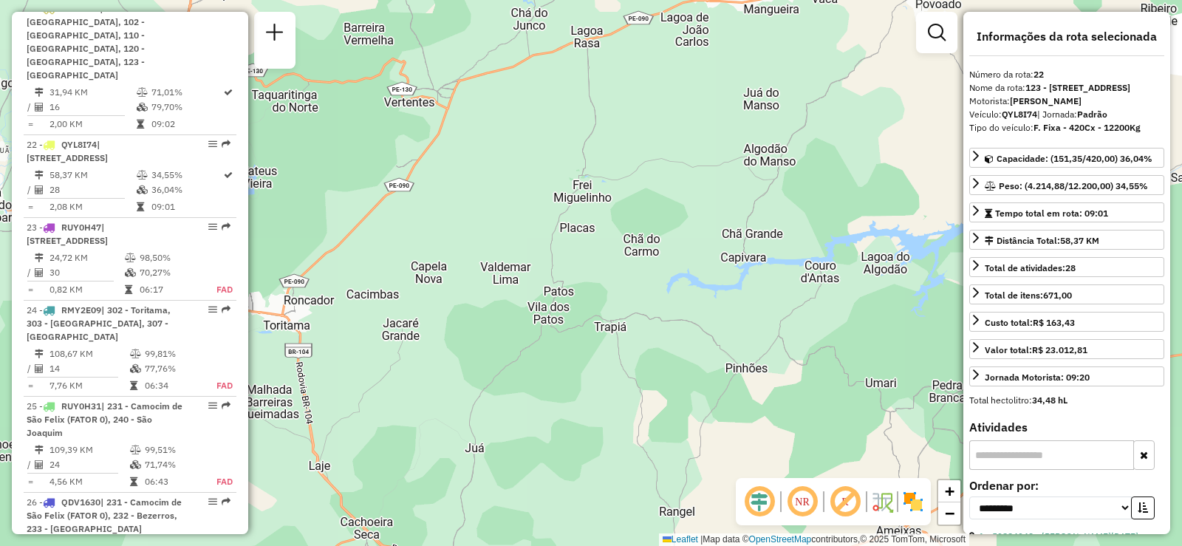
drag, startPoint x: 634, startPoint y: 202, endPoint x: 685, endPoint y: 195, distance: 51.4
click at [685, 195] on div "Janela de atendimento Grade de atendimento Capacidade Transportadoras Veículos …" at bounding box center [591, 273] width 1182 height 546
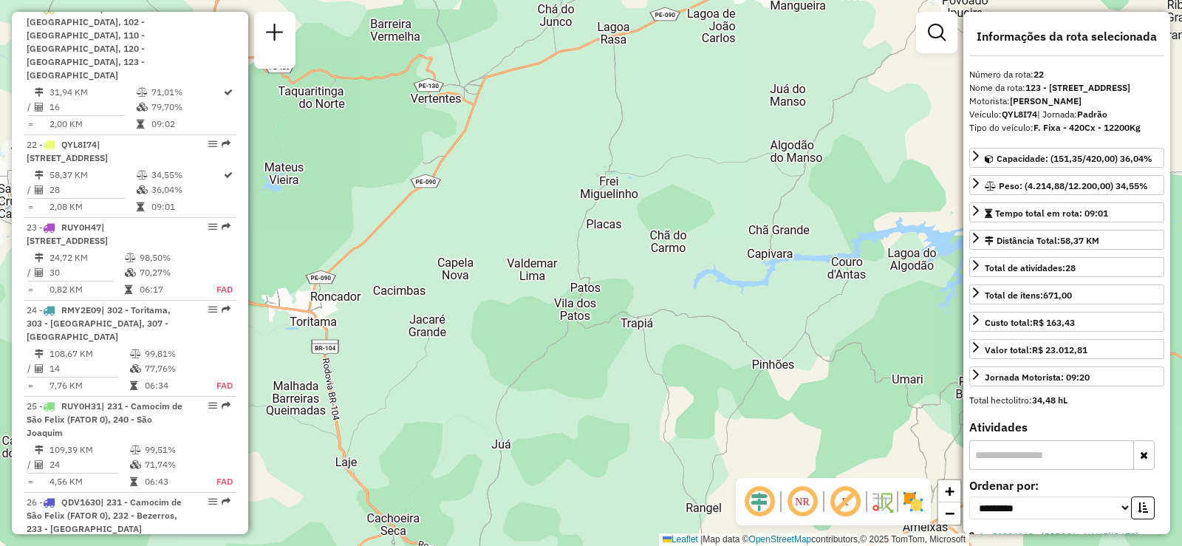
drag, startPoint x: 609, startPoint y: 159, endPoint x: 606, endPoint y: 139, distance: 20.2
click at [606, 139] on div "Janela de atendimento Grade de atendimento Capacidade Transportadoras Veículos …" at bounding box center [591, 273] width 1182 height 546
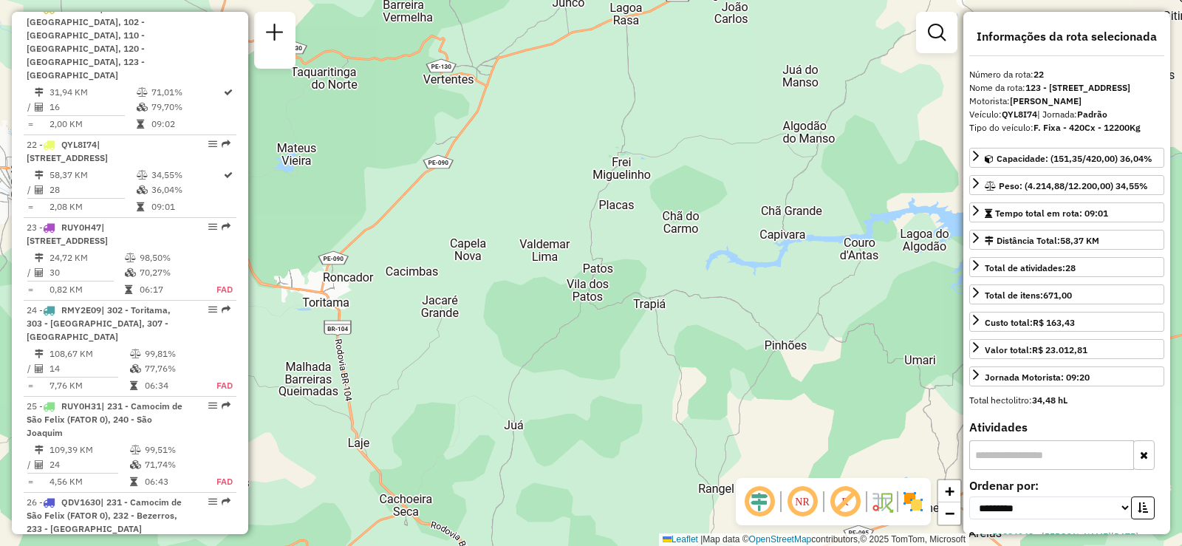
drag, startPoint x: 606, startPoint y: 137, endPoint x: 622, endPoint y: 138, distance: 15.5
click at [622, 138] on div "Janela de atendimento Grade de atendimento Capacidade Transportadoras Veículos …" at bounding box center [591, 273] width 1182 height 546
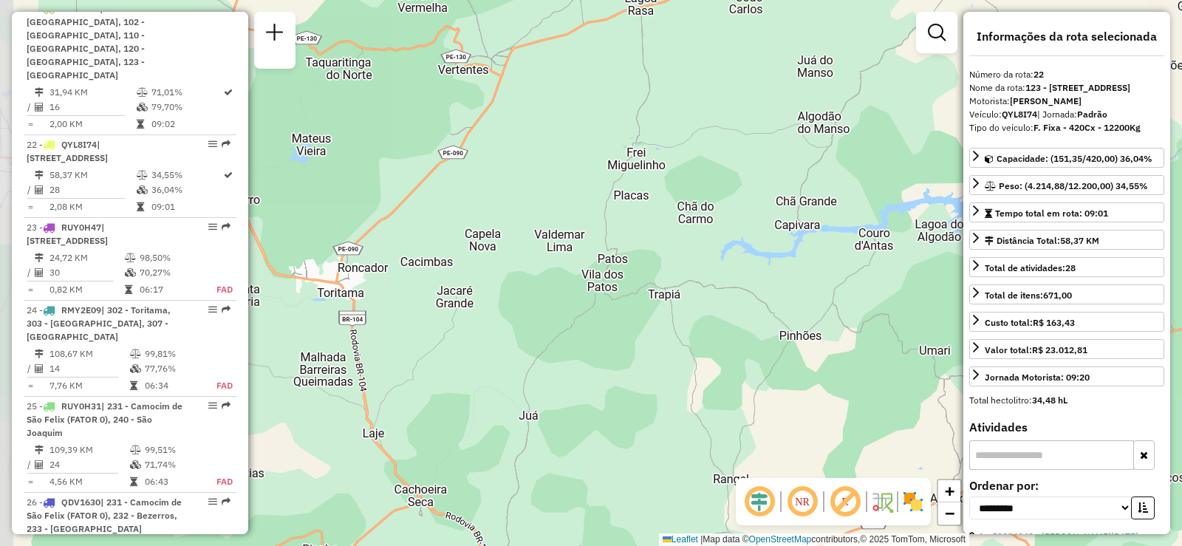
drag, startPoint x: 731, startPoint y: 179, endPoint x: 746, endPoint y: 169, distance: 18.3
click at [746, 169] on div "Janela de atendimento Grade de atendimento Capacidade Transportadoras Veículos …" at bounding box center [591, 273] width 1182 height 546
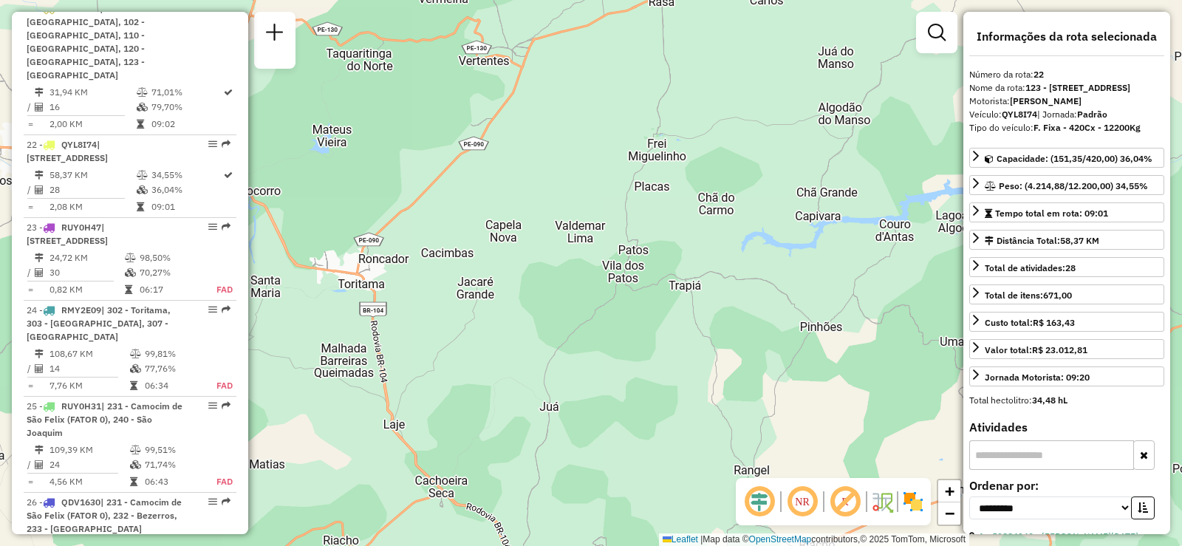
click at [749, 158] on div "Janela de atendimento Grade de atendimento Capacidade Transportadoras Veículos …" at bounding box center [591, 273] width 1182 height 546
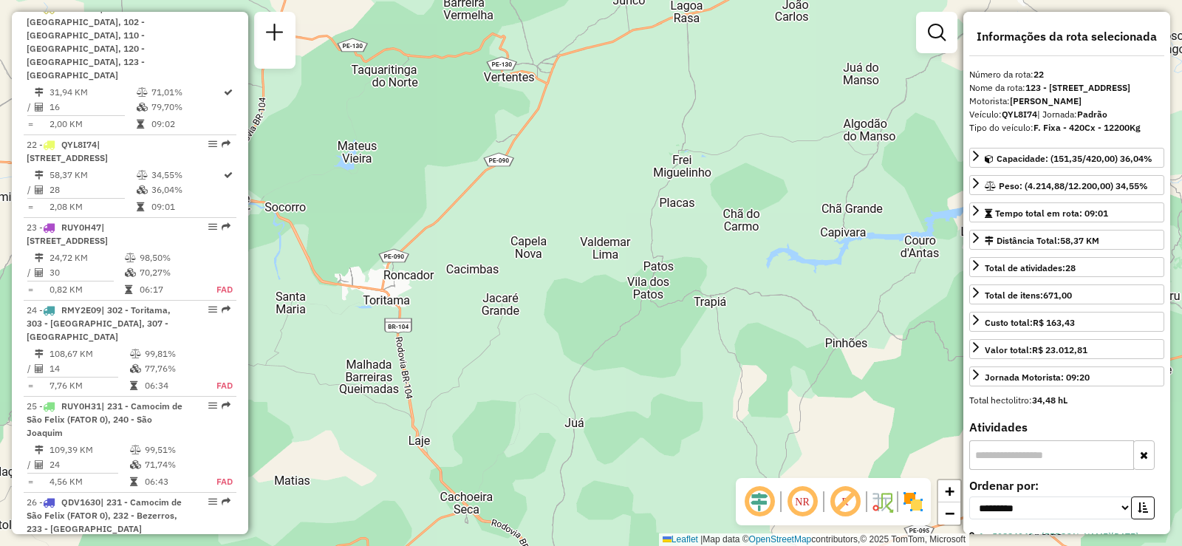
drag, startPoint x: 749, startPoint y: 158, endPoint x: 774, endPoint y: 174, distance: 29.9
click at [774, 174] on div "Janela de atendimento Grade de atendimento Capacidade Transportadoras Veículos …" at bounding box center [591, 273] width 1182 height 546
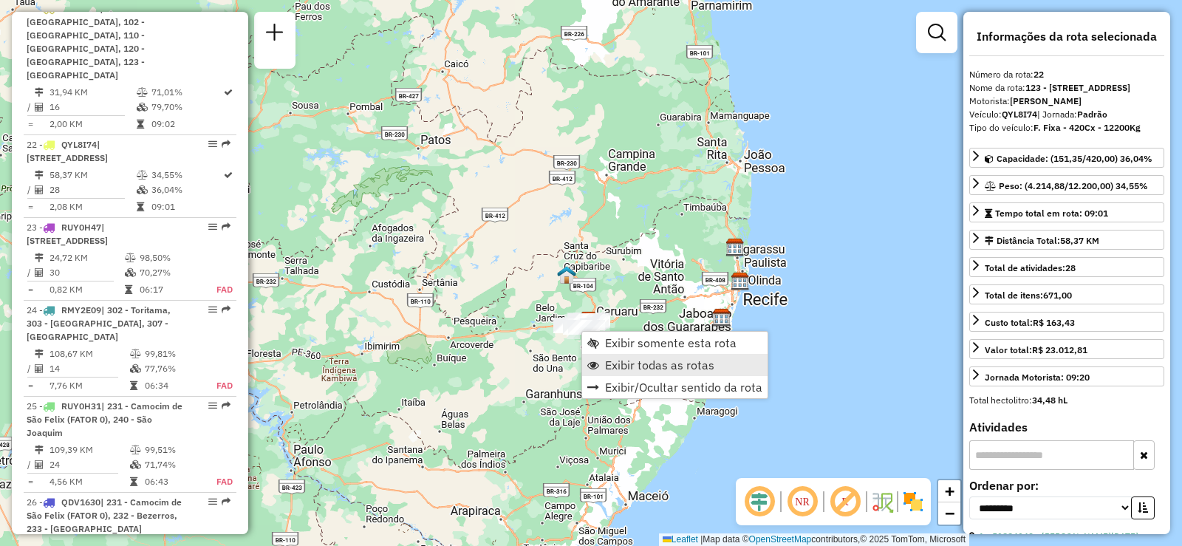
click at [641, 359] on span "Exibir todas as rotas" at bounding box center [659, 365] width 109 height 12
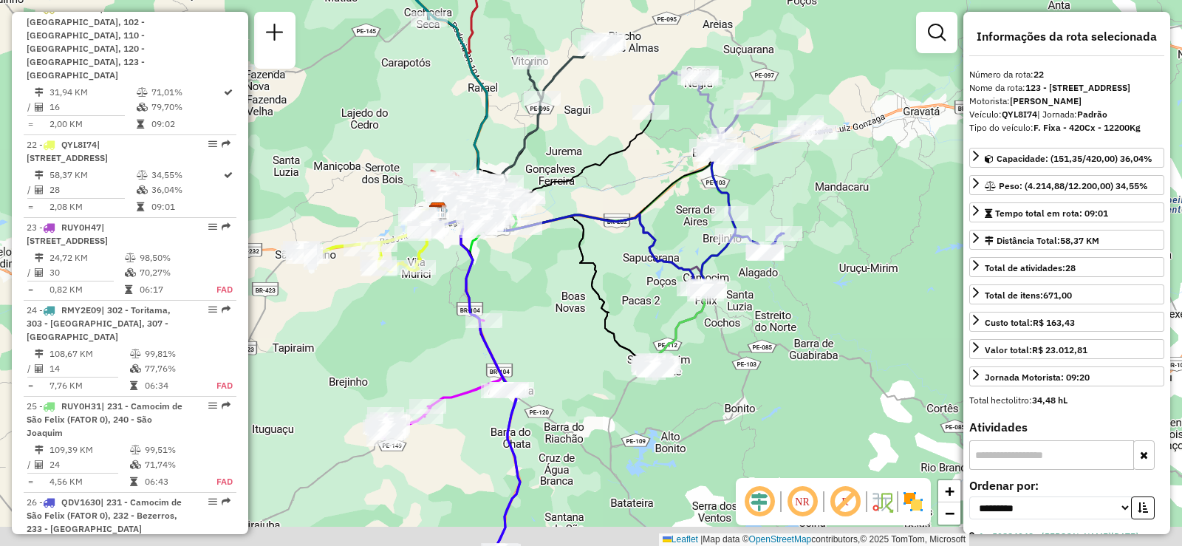
drag, startPoint x: 548, startPoint y: 365, endPoint x: 554, endPoint y: 319, distance: 46.9
click at [553, 323] on div "Janela de atendimento Grade de atendimento Capacidade Transportadoras Veículos …" at bounding box center [591, 273] width 1182 height 546
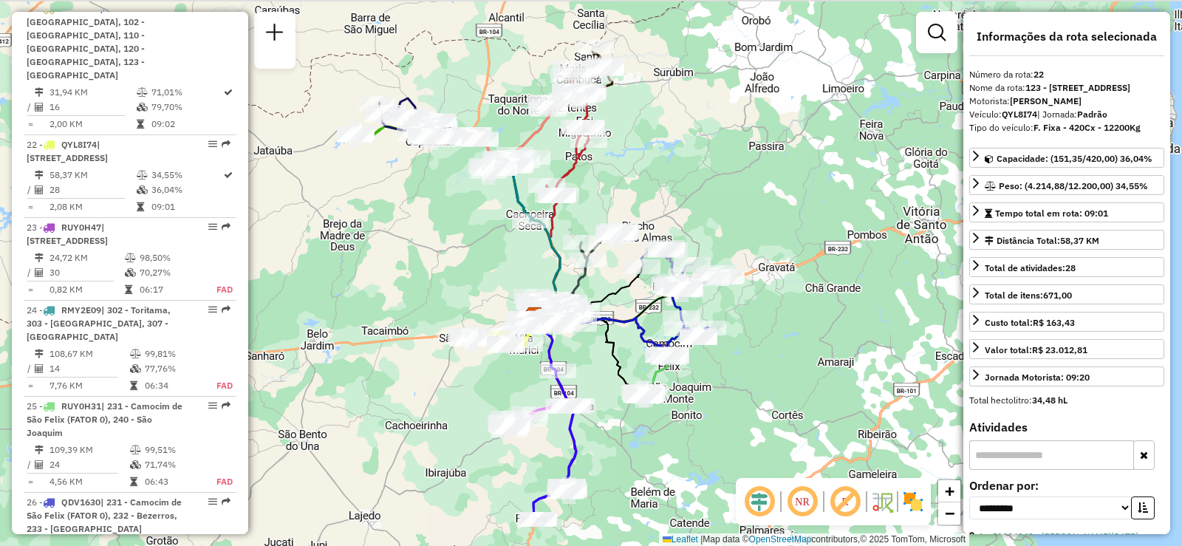
drag, startPoint x: 517, startPoint y: 254, endPoint x: 583, endPoint y: 360, distance: 124.9
click at [583, 360] on div "Janela de atendimento Grade de atendimento Capacidade Transportadoras Veículos …" at bounding box center [591, 273] width 1182 height 546
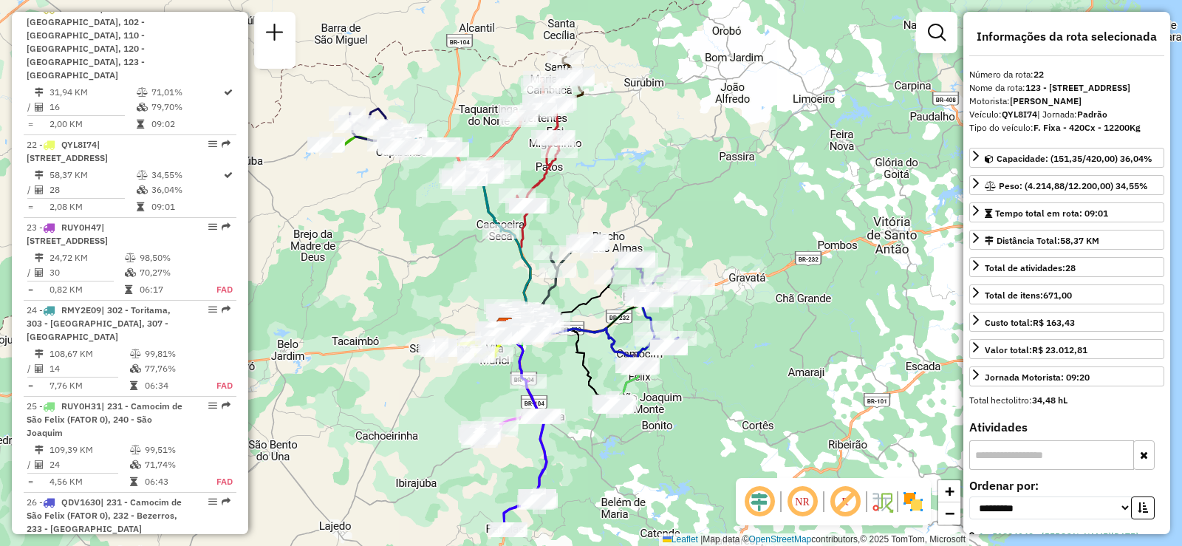
drag, startPoint x: 576, startPoint y: 355, endPoint x: 545, endPoint y: 366, distance: 32.0
click at [545, 366] on div "Janela de atendimento Grade de atendimento Capacidade Transportadoras Veículos …" at bounding box center [591, 273] width 1182 height 546
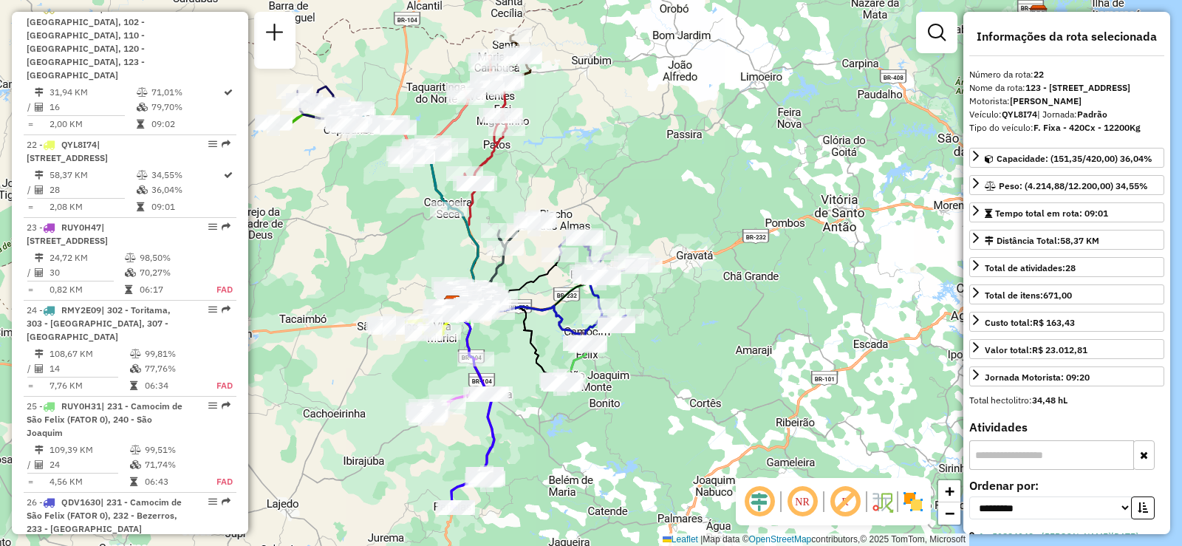
drag, startPoint x: 452, startPoint y: 183, endPoint x: 437, endPoint y: 243, distance: 62.4
click at [437, 243] on div "Janela de atendimento Grade de atendimento Capacidade Transportadoras Veículos …" at bounding box center [591, 273] width 1182 height 546
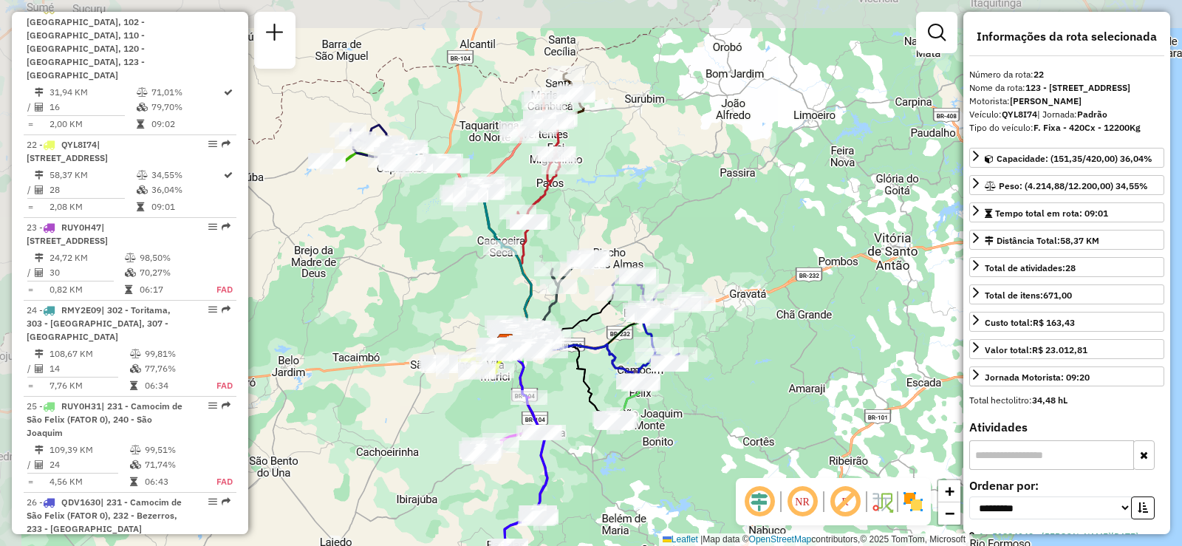
drag, startPoint x: 406, startPoint y: 235, endPoint x: 460, endPoint y: 270, distance: 65.2
click at [460, 270] on div "Janela de atendimento Grade de atendimento Capacidade Transportadoras Veículos …" at bounding box center [591, 273] width 1182 height 546
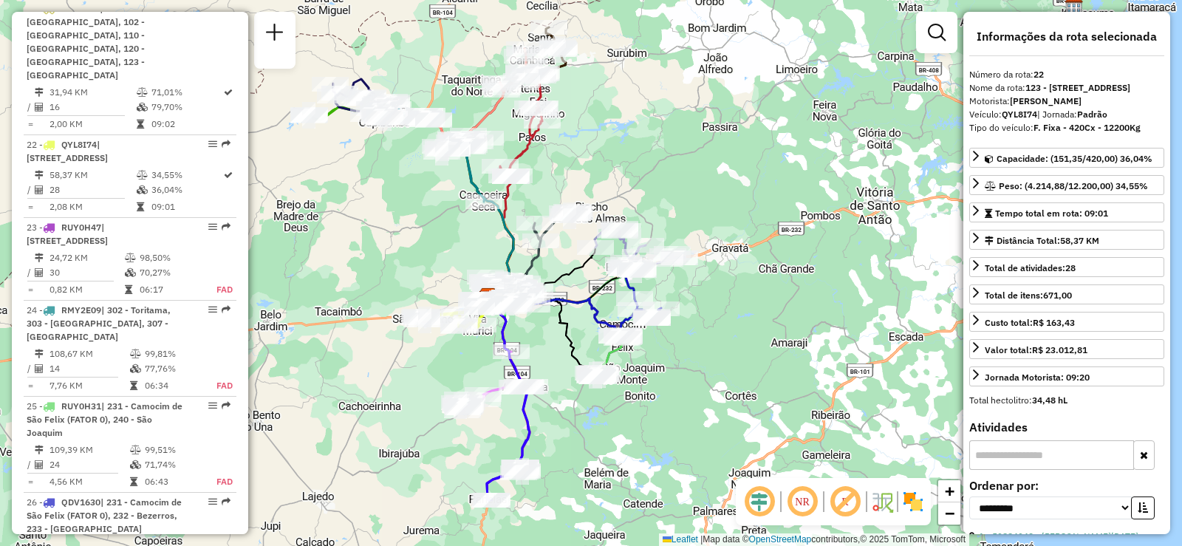
drag, startPoint x: 460, startPoint y: 270, endPoint x: 441, endPoint y: 223, distance: 51.1
click at [441, 223] on div "Janela de atendimento Grade de atendimento Capacidade Transportadoras Veículos …" at bounding box center [591, 273] width 1182 height 546
